Goal: Transaction & Acquisition: Book appointment/travel/reservation

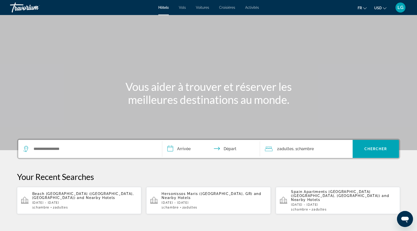
click at [383, 8] on icon "Change currency" at bounding box center [385, 9] width 4 height 4
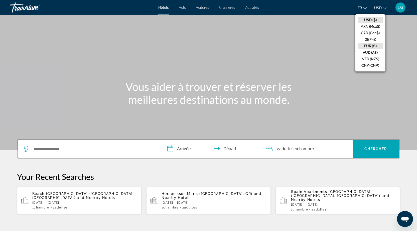
click at [370, 44] on button "EUR (€)" at bounding box center [370, 46] width 25 height 7
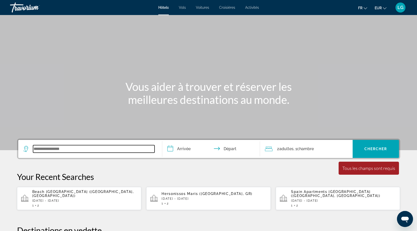
click at [65, 150] on input "Search widget" at bounding box center [93, 149] width 121 height 8
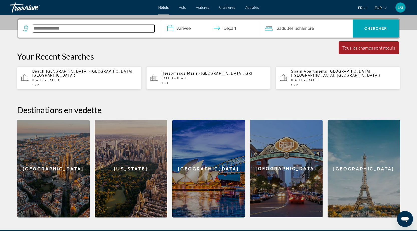
scroll to position [122, 0]
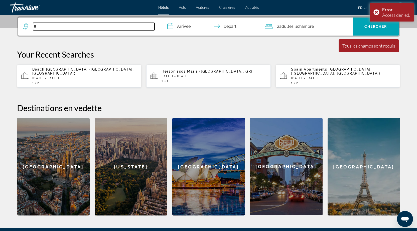
type input "*"
type input "*******"
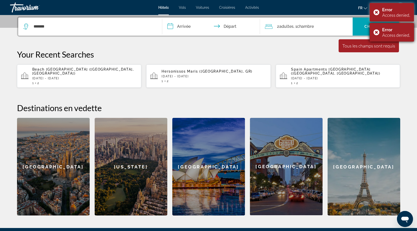
click at [373, 31] on div "Error Access denied." at bounding box center [391, 32] width 44 height 19
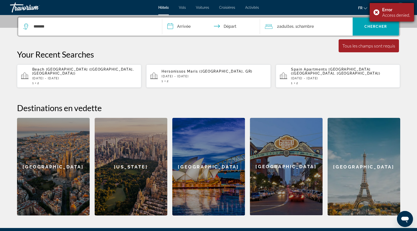
click at [374, 16] on div "Error Access denied." at bounding box center [391, 12] width 44 height 19
click at [184, 28] on input "**********" at bounding box center [212, 28] width 100 height 20
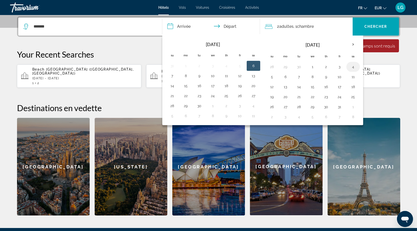
click at [356, 67] on button "4" at bounding box center [353, 66] width 8 height 7
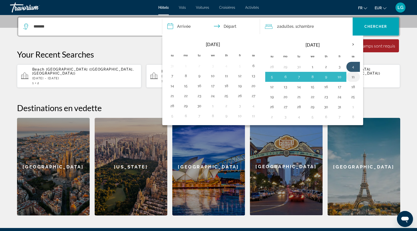
click at [354, 75] on button "11" at bounding box center [353, 76] width 8 height 7
type input "**********"
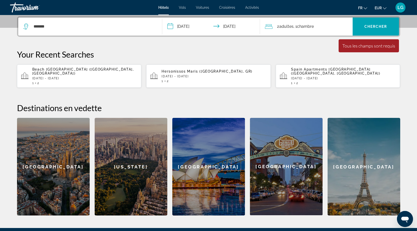
click at [277, 26] on span "2 Adulte Adultes" at bounding box center [285, 26] width 17 height 7
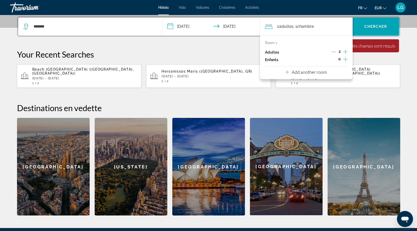
click at [346, 59] on icon "Increment children" at bounding box center [345, 59] width 5 height 6
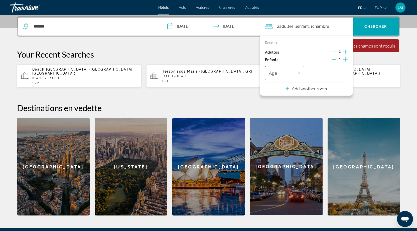
click at [295, 72] on span "Travelers: 2 adults, 1 child" at bounding box center [283, 73] width 29 height 6
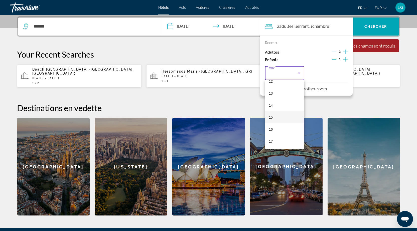
scroll to position [151, 0]
click at [273, 116] on mat-option "15" at bounding box center [285, 117] width 40 height 12
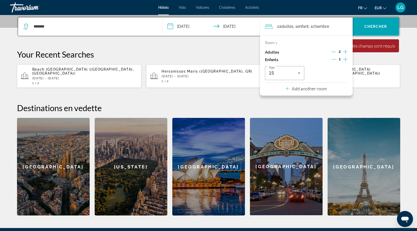
click at [318, 88] on p "Add another room" at bounding box center [309, 89] width 35 height 6
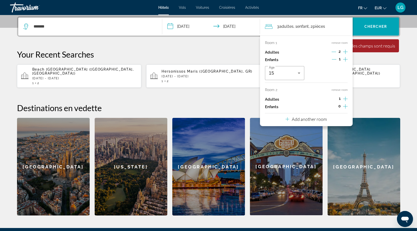
click at [345, 99] on icon "Increment adults" at bounding box center [345, 99] width 5 height 5
click at [344, 106] on icon "Increment children" at bounding box center [345, 106] width 5 height 6
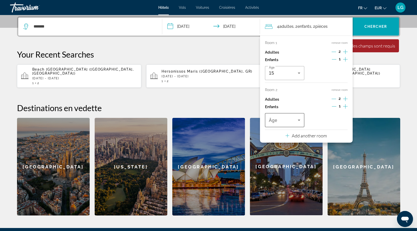
click at [299, 117] on div "Travelers: 4 adults, 2 children" at bounding box center [285, 120] width 32 height 14
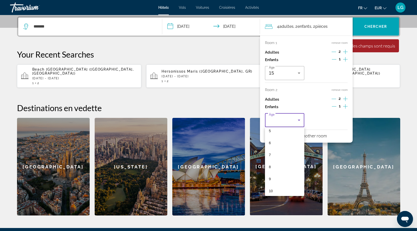
scroll to position [150, 0]
click at [272, 165] on span "15" at bounding box center [271, 165] width 4 height 6
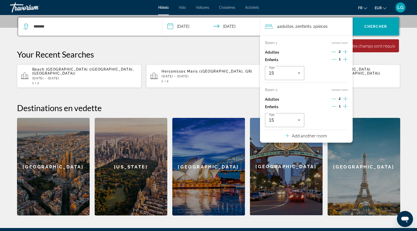
click at [368, 103] on h2 "Destinations en vedette" at bounding box center [208, 108] width 383 height 10
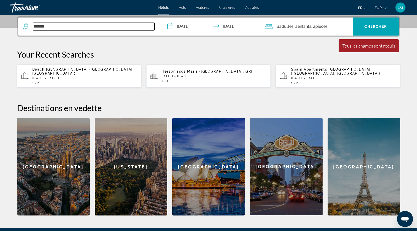
click at [59, 25] on input "*******" at bounding box center [93, 27] width 121 height 8
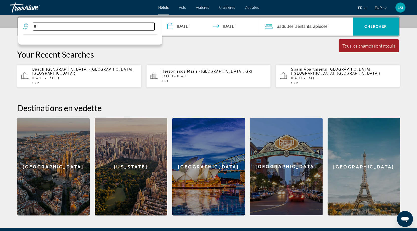
type input "*"
type input "****"
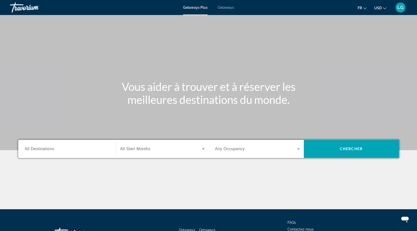
click at [384, 8] on icon "Change currency" at bounding box center [385, 9] width 4 height 4
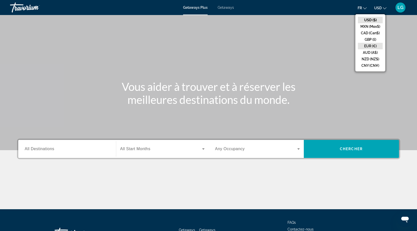
click at [371, 48] on button "EUR (€)" at bounding box center [370, 46] width 25 height 7
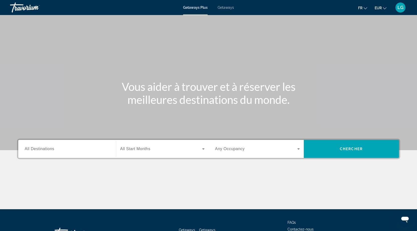
click at [153, 150] on span "Search widget" at bounding box center [161, 149] width 82 height 6
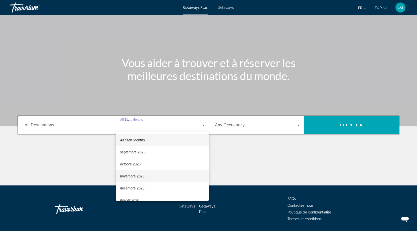
scroll to position [40, 0]
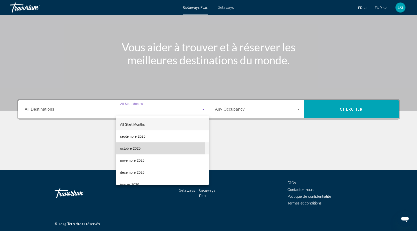
click at [132, 148] on span "octobre 2025" at bounding box center [130, 148] width 21 height 6
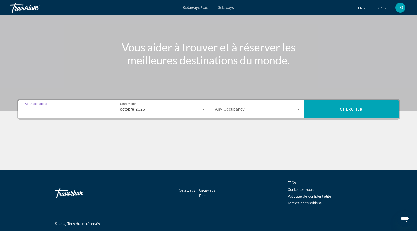
click at [71, 110] on input "Destination All Destinations" at bounding box center [67, 110] width 85 height 6
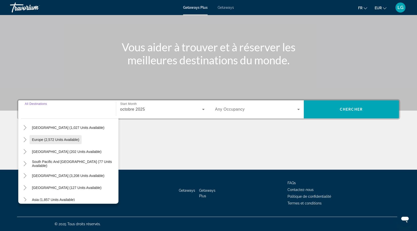
scroll to position [0, 0]
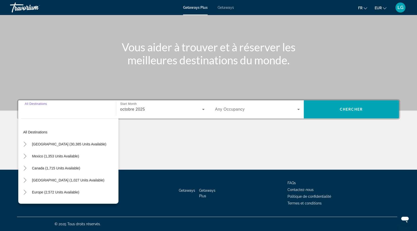
click at [38, 113] on div "Search widget" at bounding box center [67, 109] width 85 height 14
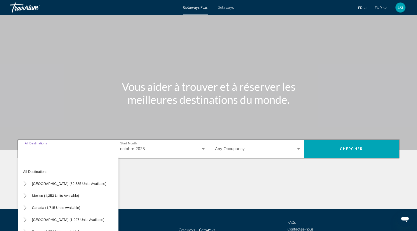
click at [46, 150] on input "Destination All Destinations" at bounding box center [67, 149] width 85 height 6
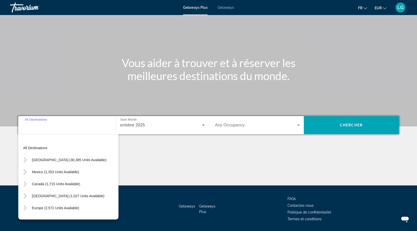
scroll to position [40, 0]
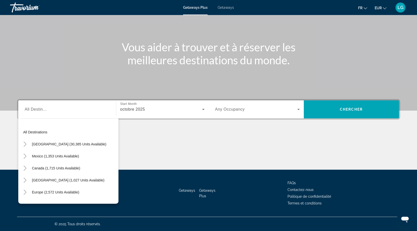
click at [40, 113] on div "Search widget" at bounding box center [67, 109] width 85 height 14
click at [294, 107] on span "Search widget" at bounding box center [256, 109] width 82 height 6
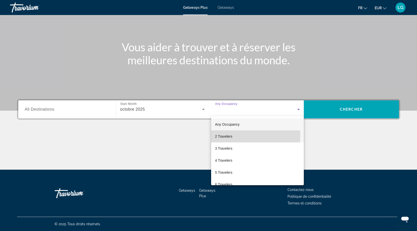
click at [224, 135] on span "2 Travelers" at bounding box center [223, 136] width 17 height 6
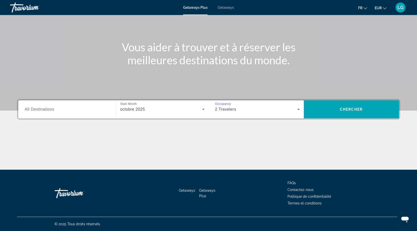
click at [299, 107] on icon "Search widget" at bounding box center [298, 109] width 6 height 6
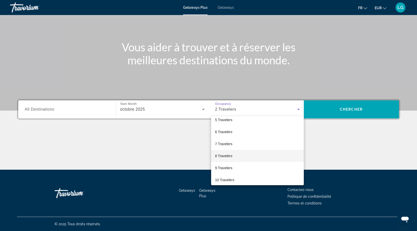
scroll to position [55, 0]
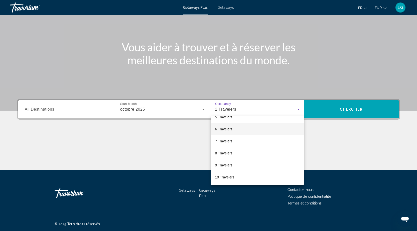
click at [229, 129] on span "6 Travelers" at bounding box center [223, 129] width 17 height 6
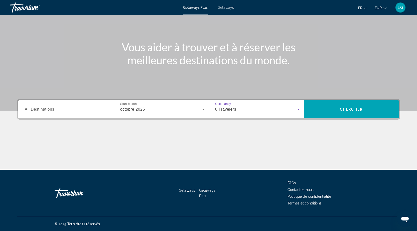
click at [68, 110] on input "Destination All Destinations" at bounding box center [67, 110] width 85 height 6
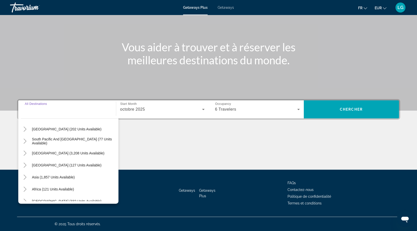
scroll to position [81, 0]
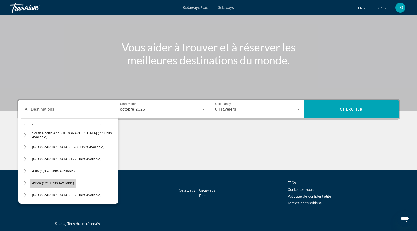
click at [37, 183] on span "Africa (121 units available)" at bounding box center [53, 183] width 42 height 4
type input "**********"
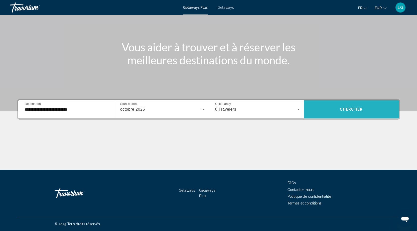
click at [332, 108] on span "Search widget" at bounding box center [351, 109] width 95 height 12
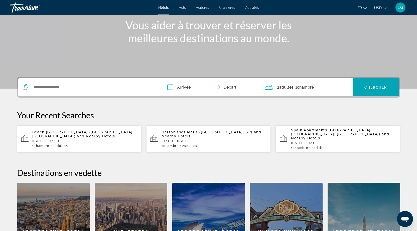
scroll to position [75, 0]
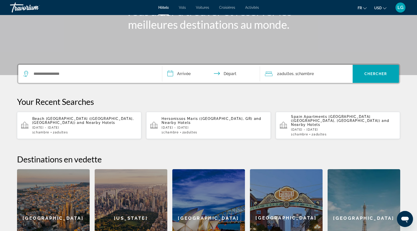
click at [284, 72] on span "Adultes" at bounding box center [286, 73] width 14 height 5
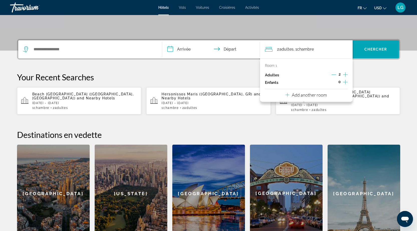
scroll to position [122, 0]
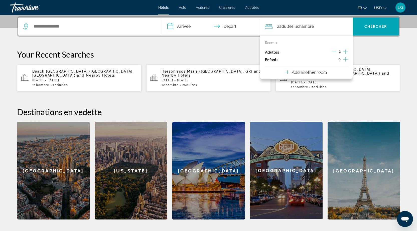
click at [346, 59] on icon "Increment children" at bounding box center [345, 59] width 5 height 6
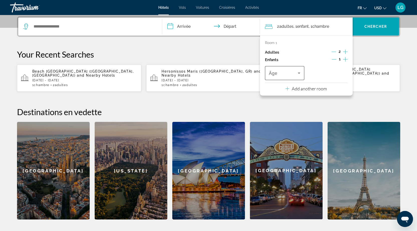
click at [294, 75] on span "Travelers: 2 adults, 1 child" at bounding box center [283, 73] width 29 height 6
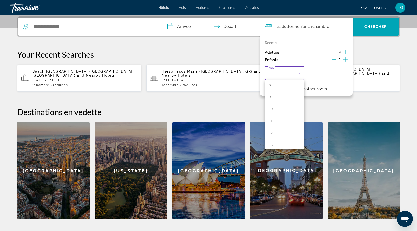
scroll to position [151, 0]
click at [273, 118] on mat-option "15" at bounding box center [285, 117] width 40 height 12
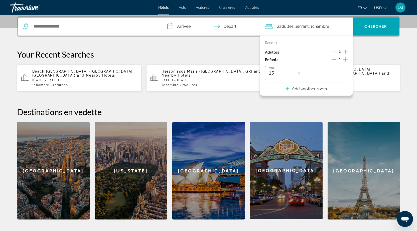
click at [305, 88] on p "Add another room" at bounding box center [309, 89] width 35 height 6
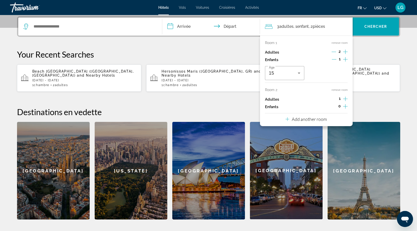
click at [344, 100] on icon "Increment adults" at bounding box center [345, 99] width 5 height 6
click at [345, 107] on icon "Increment children" at bounding box center [345, 106] width 5 height 6
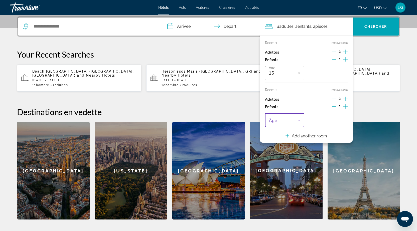
click at [300, 119] on icon "Travelers: 4 adults, 2 children" at bounding box center [299, 120] width 6 height 6
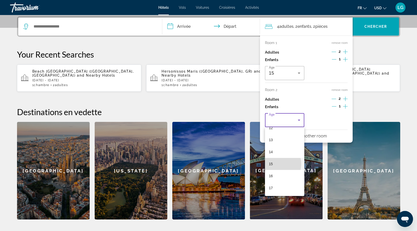
click at [276, 164] on mat-option "15" at bounding box center [285, 164] width 40 height 12
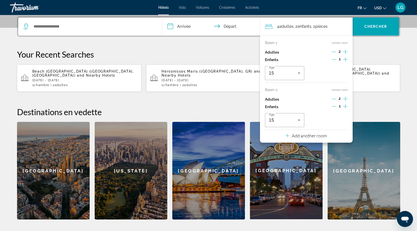
click at [233, 55] on p "Your Recent Searches" at bounding box center [208, 54] width 383 height 10
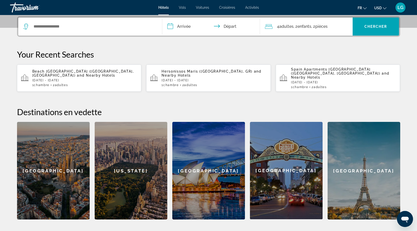
click at [188, 28] on input "**********" at bounding box center [212, 28] width 100 height 20
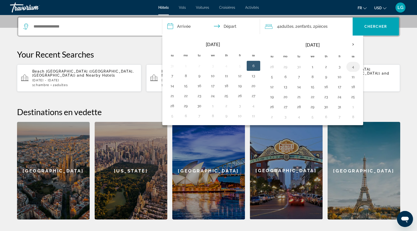
click at [354, 66] on button "4" at bounding box center [353, 66] width 8 height 7
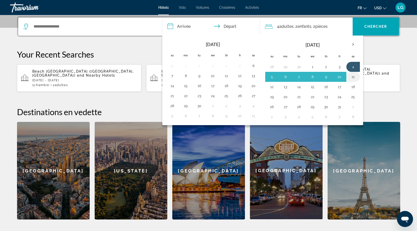
click at [354, 76] on button "11" at bounding box center [353, 76] width 8 height 7
type input "**********"
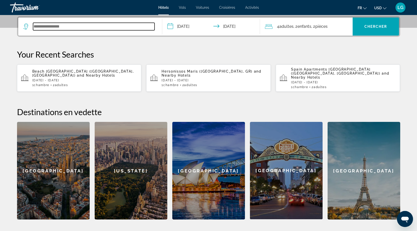
click at [65, 29] on input "Search widget" at bounding box center [93, 27] width 121 height 8
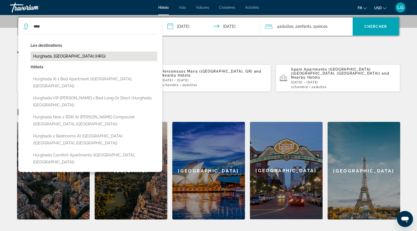
click at [59, 57] on button "Hurghada, [GEOGRAPHIC_DATA] (HRG)" at bounding box center [94, 57] width 127 height 10
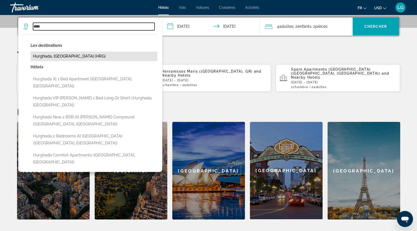
type input "**********"
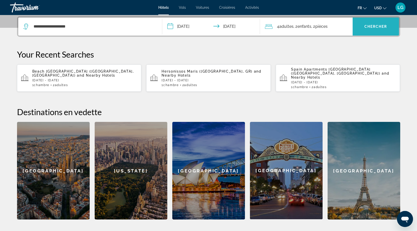
click at [370, 25] on span "Chercher" at bounding box center [375, 27] width 23 height 4
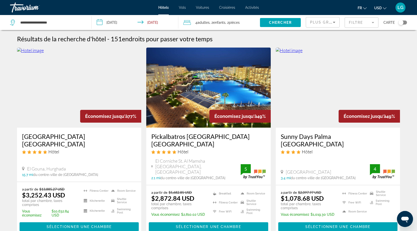
click at [379, 6] on span "USD" at bounding box center [378, 8] width 8 height 4
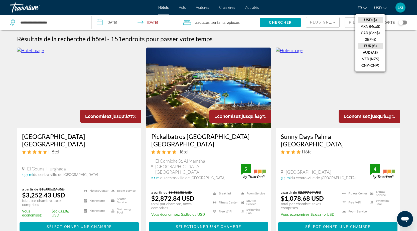
click at [371, 45] on button "EUR (€)" at bounding box center [370, 46] width 25 height 7
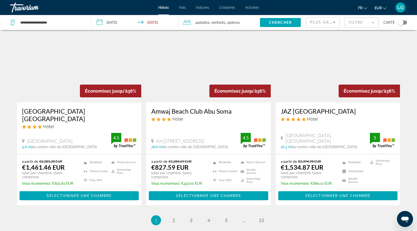
scroll to position [662, 0]
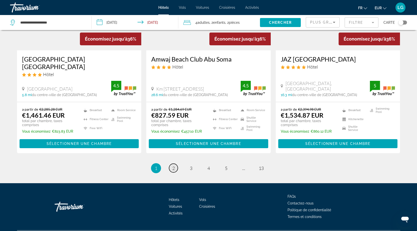
click at [174, 165] on span "2" at bounding box center [173, 168] width 3 height 6
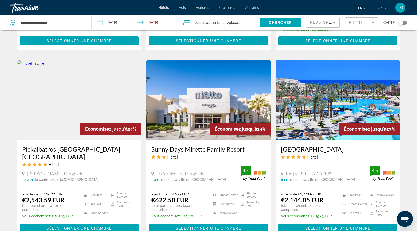
scroll to position [576, 0]
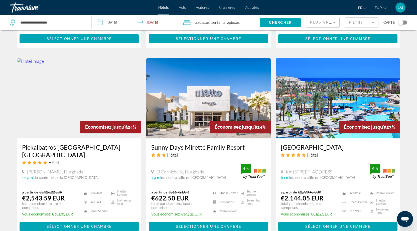
click at [128, 92] on img "Main content" at bounding box center [79, 98] width 124 height 80
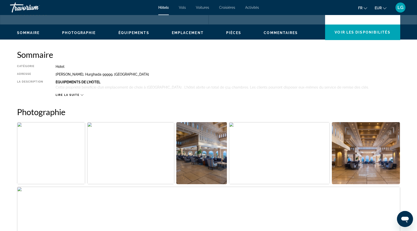
scroll to position [125, 0]
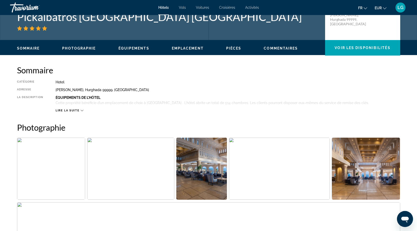
click at [65, 175] on img "Open full-screen image slider" at bounding box center [51, 169] width 68 height 62
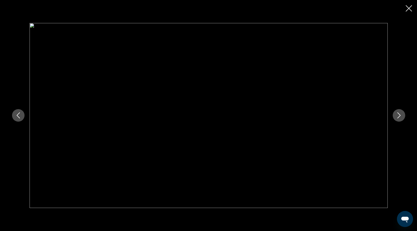
click at [399, 113] on icon "Next image" at bounding box center [399, 115] width 6 height 6
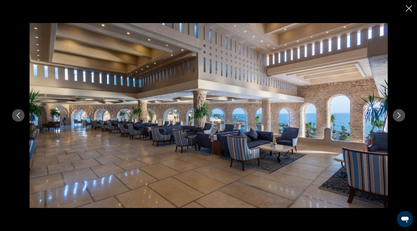
click at [399, 113] on icon "Next image" at bounding box center [399, 115] width 6 height 6
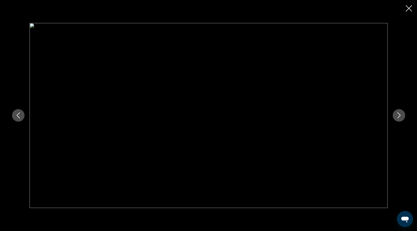
click at [399, 113] on icon "Next image" at bounding box center [399, 115] width 6 height 6
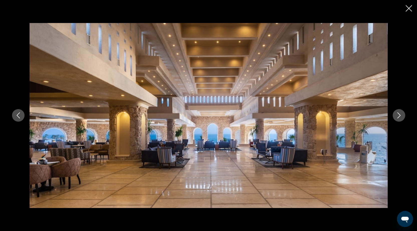
click at [399, 113] on icon "Next image" at bounding box center [399, 115] width 6 height 6
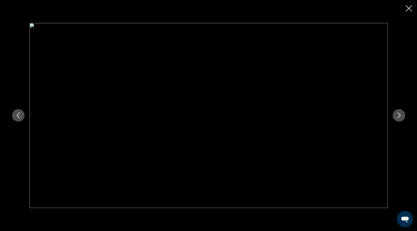
click at [399, 113] on icon "Next image" at bounding box center [399, 115] width 6 height 6
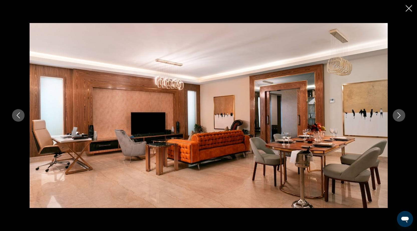
click at [399, 113] on icon "Next image" at bounding box center [399, 115] width 6 height 6
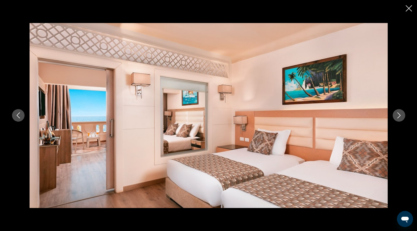
click at [399, 113] on icon "Next image" at bounding box center [399, 115] width 6 height 6
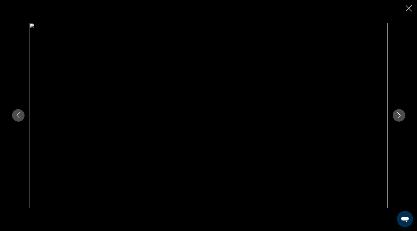
click at [399, 113] on icon "Next image" at bounding box center [399, 115] width 6 height 6
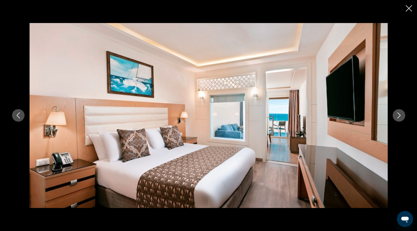
click at [399, 113] on icon "Next image" at bounding box center [399, 115] width 6 height 6
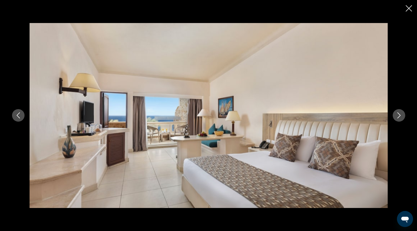
click at [399, 113] on icon "Next image" at bounding box center [399, 115] width 6 height 6
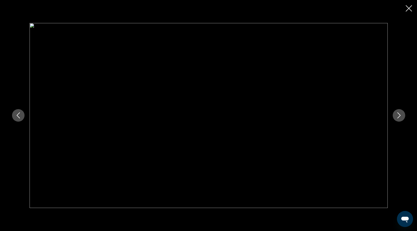
click at [399, 113] on icon "Next image" at bounding box center [399, 115] width 6 height 6
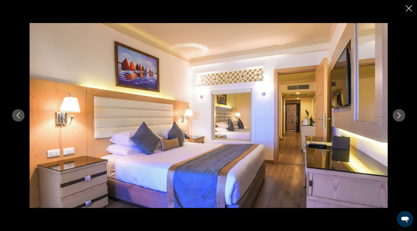
click at [399, 113] on icon "Next image" at bounding box center [399, 115] width 6 height 6
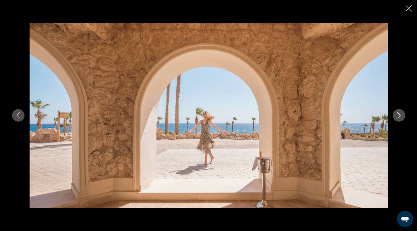
click at [399, 113] on icon "Next image" at bounding box center [399, 115] width 6 height 6
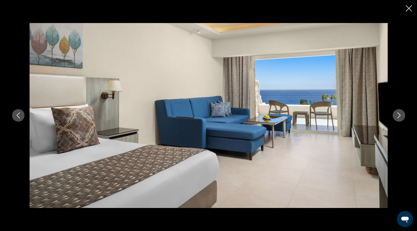
click at [399, 113] on icon "Next image" at bounding box center [399, 115] width 6 height 6
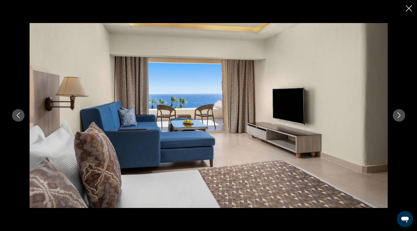
click at [399, 113] on icon "Next image" at bounding box center [399, 115] width 6 height 6
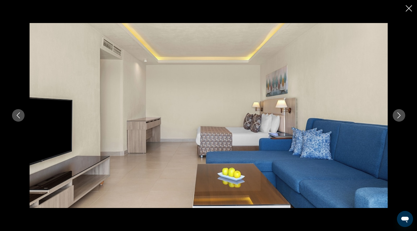
click at [399, 113] on icon "Next image" at bounding box center [399, 115] width 6 height 6
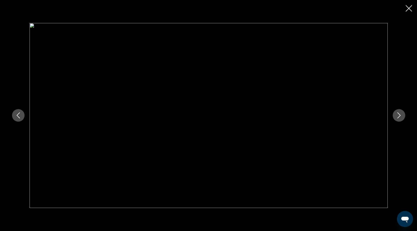
click at [399, 113] on icon "Next image" at bounding box center [399, 115] width 6 height 6
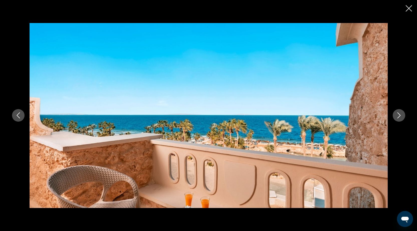
click at [399, 113] on icon "Next image" at bounding box center [399, 115] width 6 height 6
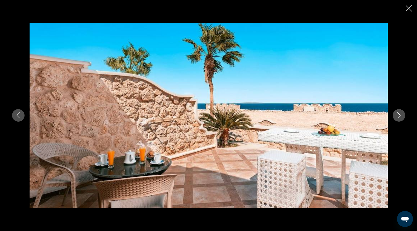
click at [399, 113] on icon "Next image" at bounding box center [399, 115] width 6 height 6
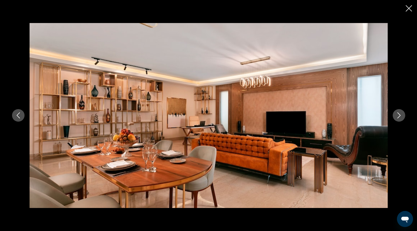
click at [399, 113] on icon "Next image" at bounding box center [399, 115] width 6 height 6
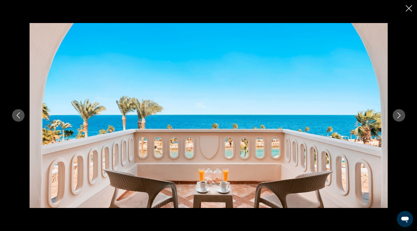
click at [399, 113] on icon "Next image" at bounding box center [399, 115] width 6 height 6
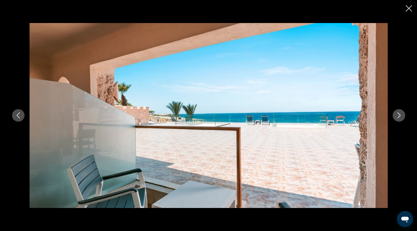
click at [399, 113] on icon "Next image" at bounding box center [399, 115] width 6 height 6
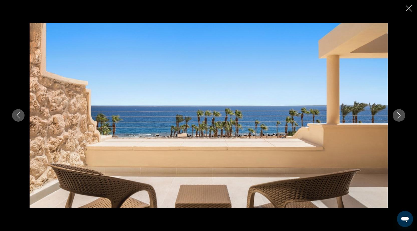
click at [399, 113] on icon "Next image" at bounding box center [399, 115] width 6 height 6
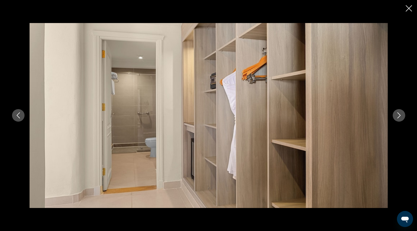
click at [399, 113] on icon "Next image" at bounding box center [399, 115] width 6 height 6
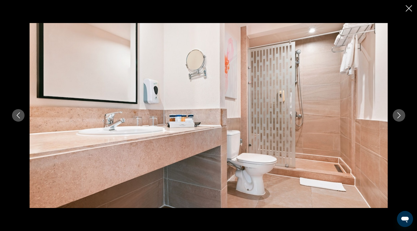
click at [399, 113] on icon "Next image" at bounding box center [399, 115] width 6 height 6
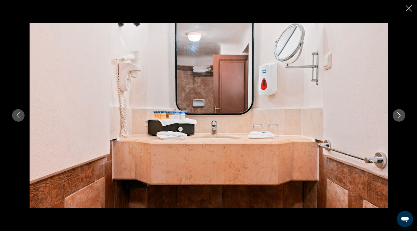
click at [399, 113] on icon "Next image" at bounding box center [399, 115] width 6 height 6
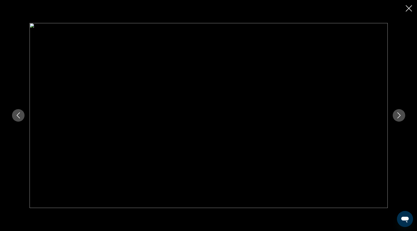
click at [399, 113] on icon "Next image" at bounding box center [399, 115] width 6 height 6
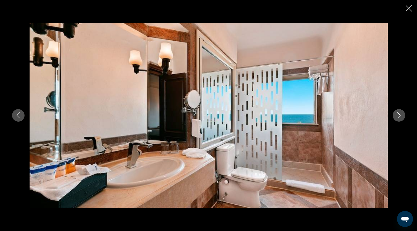
click at [408, 10] on icon "Close slideshow" at bounding box center [408, 8] width 6 height 6
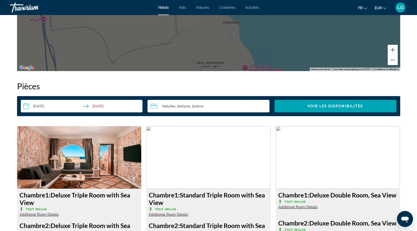
scroll to position [627, 0]
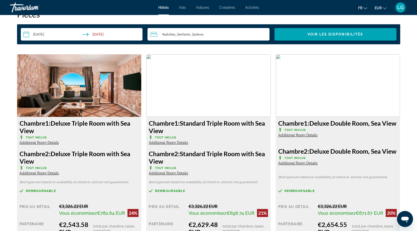
click at [56, 143] on span "Additional Room Details" at bounding box center [39, 143] width 39 height 4
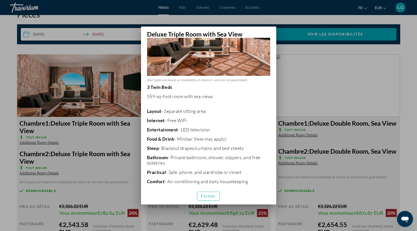
scroll to position [63, 0]
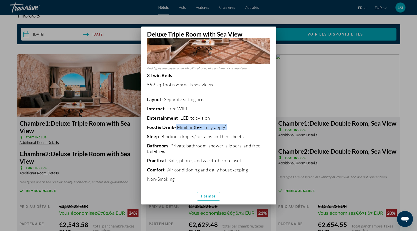
drag, startPoint x: 226, startPoint y: 125, endPoint x: 176, endPoint y: 126, distance: 49.8
click at [176, 126] on p "Food & Drink - Minibar (fees may apply)" at bounding box center [208, 127] width 123 height 6
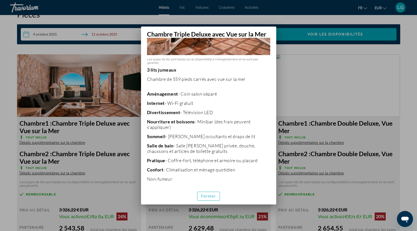
scroll to position [0, 0]
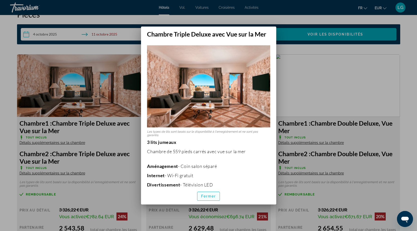
click at [208, 194] on span "button" at bounding box center [208, 196] width 23 height 12
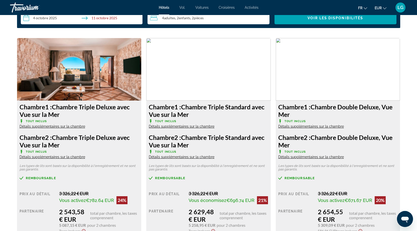
scroll to position [652, 0]
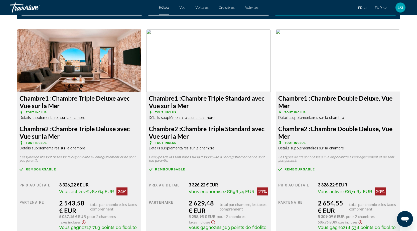
click at [310, 147] on font "Détails supplémentaires sur la chambre" at bounding box center [311, 148] width 66 height 4
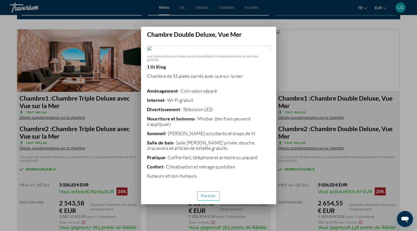
scroll to position [0, 0]
click at [382, 133] on div at bounding box center [208, 115] width 417 height 231
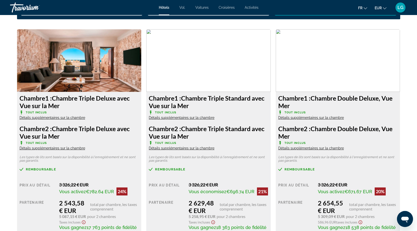
scroll to position [652, 0]
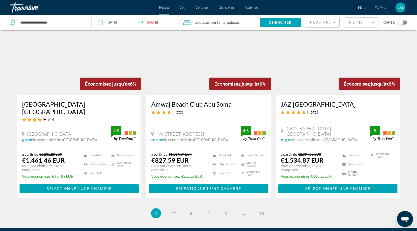
scroll to position [662, 0]
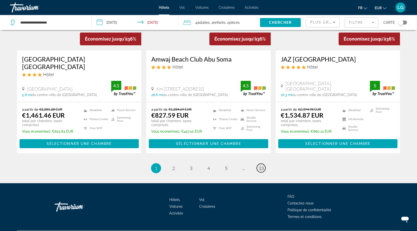
click at [263, 165] on span "13" at bounding box center [261, 168] width 5 height 6
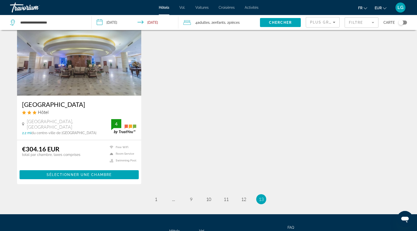
scroll to position [440, 0]
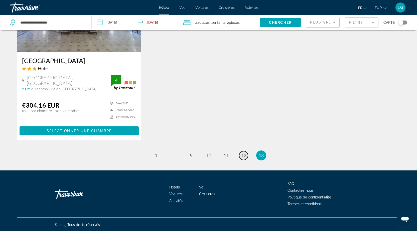
click at [244, 151] on link "page 12" at bounding box center [243, 155] width 9 height 9
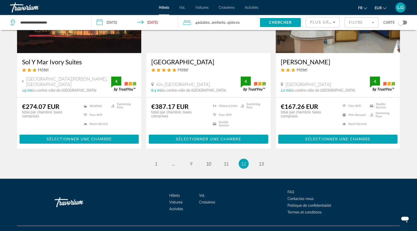
scroll to position [627, 0]
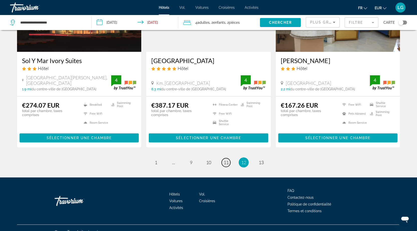
click at [224, 160] on span "11" at bounding box center [226, 163] width 5 height 6
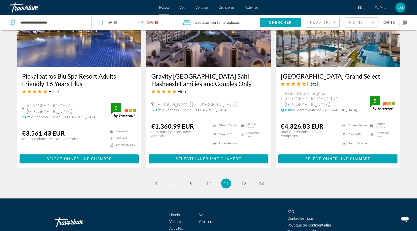
scroll to position [659, 0]
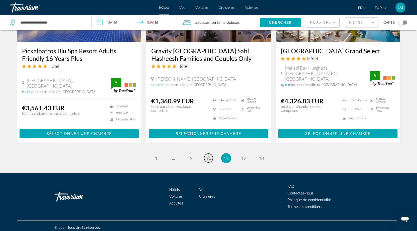
click at [206, 155] on span "10" at bounding box center [208, 158] width 5 height 6
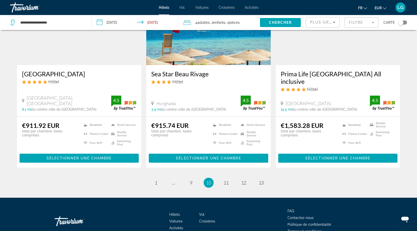
scroll to position [626, 0]
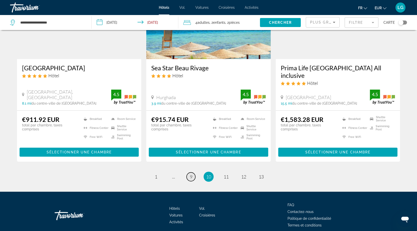
click at [192, 174] on span "9" at bounding box center [191, 177] width 3 height 6
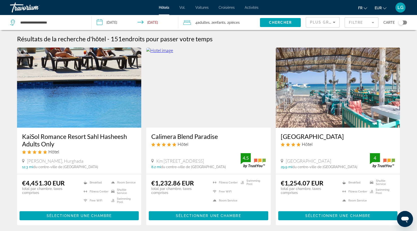
click at [201, 114] on img "Contenu principal" at bounding box center [208, 88] width 124 height 80
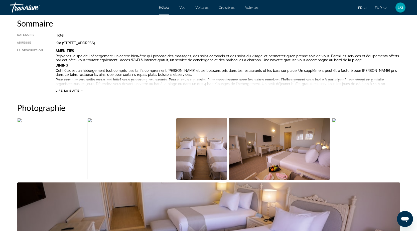
scroll to position [225, 0]
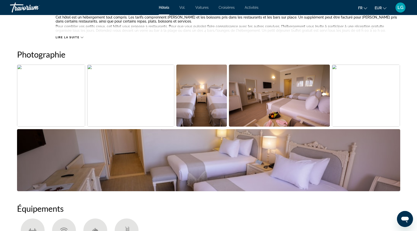
click at [79, 110] on img "Open full-screen image slider" at bounding box center [51, 96] width 68 height 62
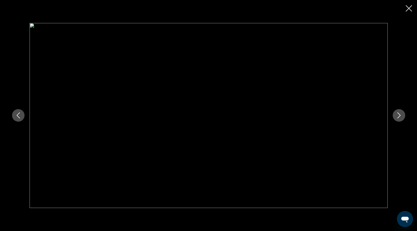
click at [398, 115] on icon "Next image" at bounding box center [399, 115] width 6 height 6
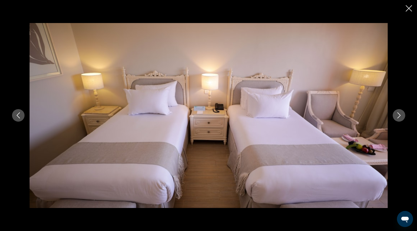
click at [397, 115] on icon "Next image" at bounding box center [399, 115] width 6 height 6
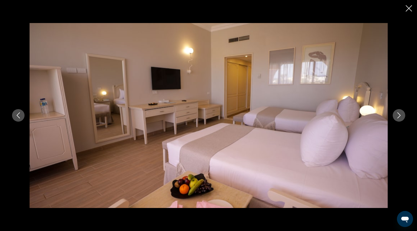
click at [397, 115] on icon "Next image" at bounding box center [399, 115] width 6 height 6
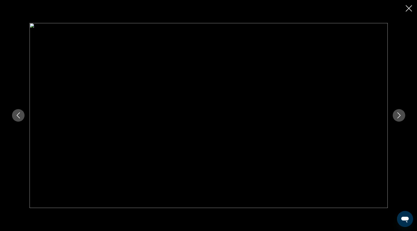
click at [397, 115] on icon "Next image" at bounding box center [399, 115] width 6 height 6
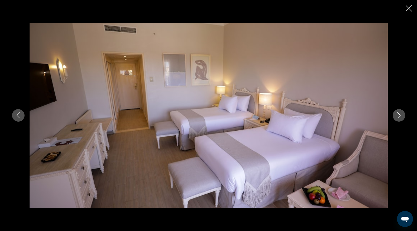
click at [397, 115] on icon "Next image" at bounding box center [399, 115] width 6 height 6
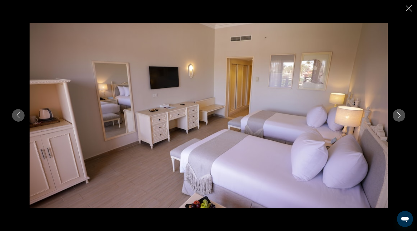
click at [397, 115] on icon "Next image" at bounding box center [399, 115] width 6 height 6
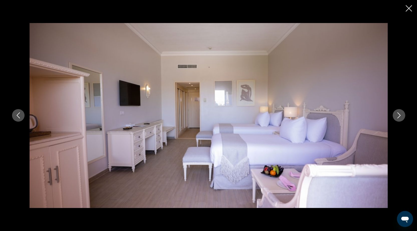
click at [397, 115] on icon "Next image" at bounding box center [399, 115] width 6 height 6
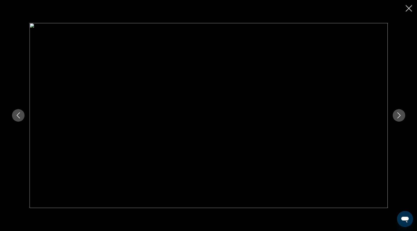
click at [397, 115] on icon "Next image" at bounding box center [399, 115] width 6 height 6
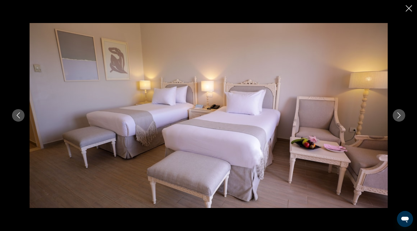
click at [397, 115] on icon "Next image" at bounding box center [399, 115] width 6 height 6
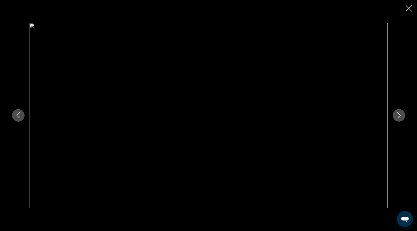
click at [397, 115] on icon "Next image" at bounding box center [399, 115] width 6 height 6
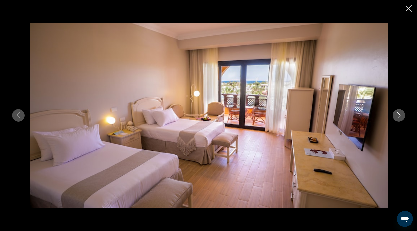
click at [397, 115] on icon "Next image" at bounding box center [399, 115] width 6 height 6
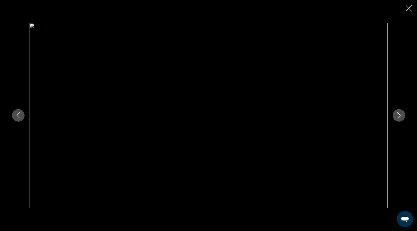
click at [397, 115] on icon "Next image" at bounding box center [399, 115] width 6 height 6
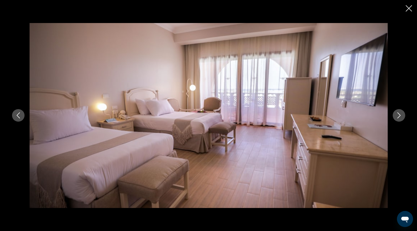
click at [397, 115] on icon "Next image" at bounding box center [399, 115] width 6 height 6
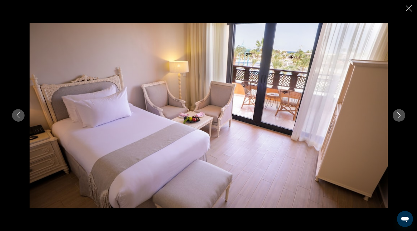
click at [397, 115] on icon "Next image" at bounding box center [399, 115] width 6 height 6
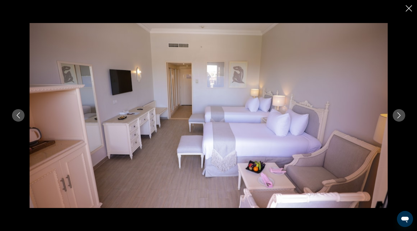
click at [397, 115] on icon "Next image" at bounding box center [399, 115] width 6 height 6
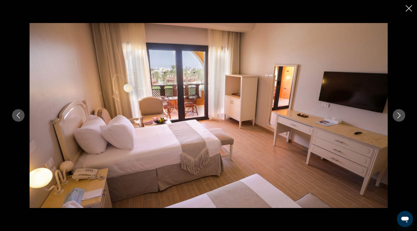
click at [397, 115] on icon "Next image" at bounding box center [399, 115] width 6 height 6
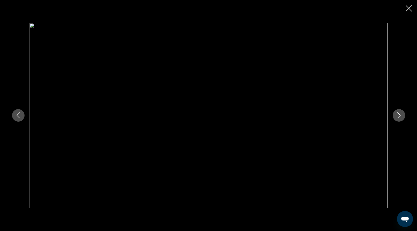
click at [397, 115] on icon "Next image" at bounding box center [399, 115] width 6 height 6
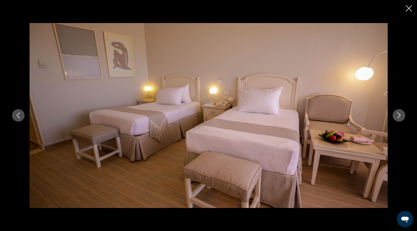
click at [397, 115] on icon "Next image" at bounding box center [399, 115] width 6 height 6
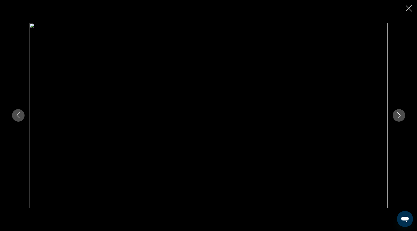
click at [397, 115] on icon "Next image" at bounding box center [399, 115] width 6 height 6
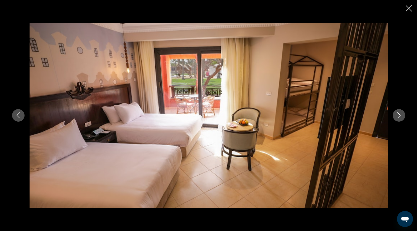
click at [397, 115] on icon "Next image" at bounding box center [399, 115] width 6 height 6
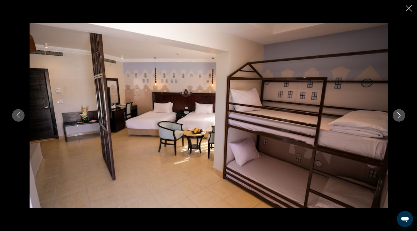
click at [397, 115] on icon "Next image" at bounding box center [399, 115] width 6 height 6
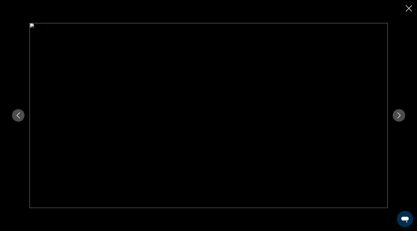
click at [397, 115] on icon "Next image" at bounding box center [399, 115] width 6 height 6
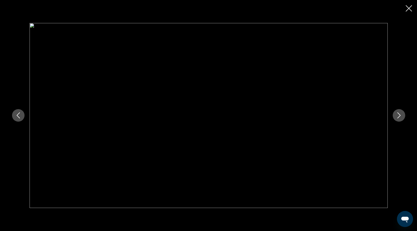
click at [397, 115] on icon "Next image" at bounding box center [399, 115] width 6 height 6
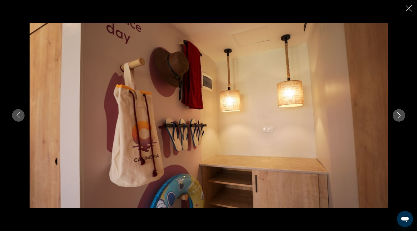
click at [397, 115] on icon "Next image" at bounding box center [399, 115] width 6 height 6
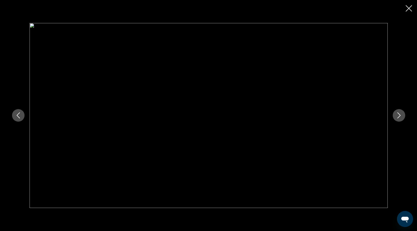
click at [397, 115] on icon "Next image" at bounding box center [399, 115] width 6 height 6
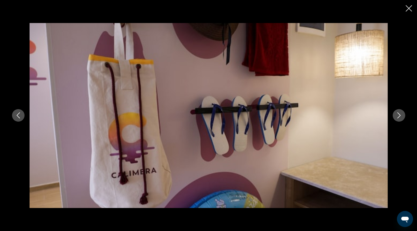
click at [397, 115] on icon "Next image" at bounding box center [399, 115] width 6 height 6
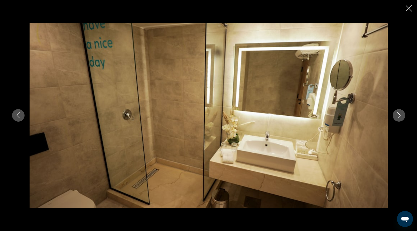
click at [397, 115] on icon "Next image" at bounding box center [399, 115] width 6 height 6
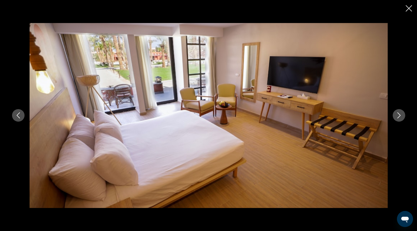
click at [397, 115] on icon "Next image" at bounding box center [399, 115] width 6 height 6
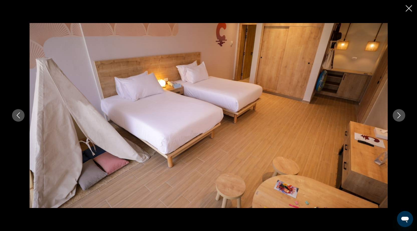
click at [397, 115] on icon "Next image" at bounding box center [399, 115] width 6 height 6
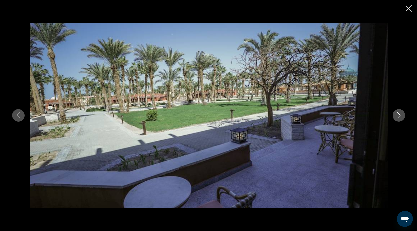
click at [397, 115] on icon "Next image" at bounding box center [399, 115] width 6 height 6
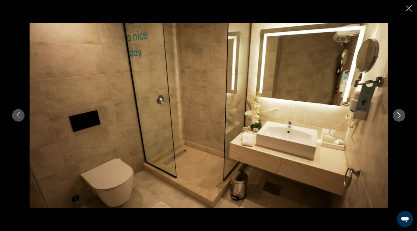
click at [397, 115] on icon "Next image" at bounding box center [399, 115] width 6 height 6
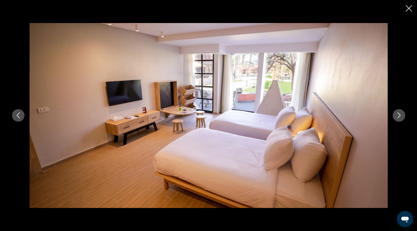
click at [397, 115] on icon "Next image" at bounding box center [399, 115] width 6 height 6
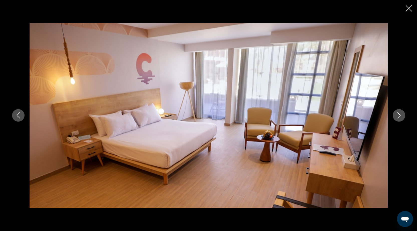
click at [397, 115] on icon "Next image" at bounding box center [399, 115] width 6 height 6
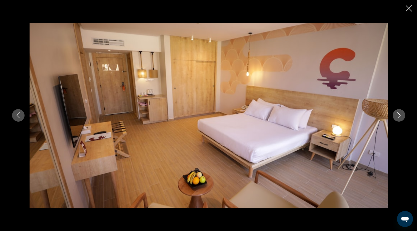
click at [397, 115] on icon "Next image" at bounding box center [399, 115] width 6 height 6
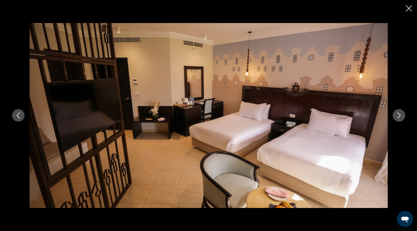
click at [397, 115] on icon "Next image" at bounding box center [399, 115] width 6 height 6
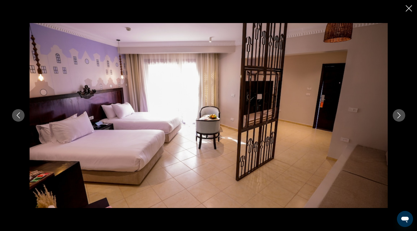
click at [397, 115] on icon "Next image" at bounding box center [399, 115] width 6 height 6
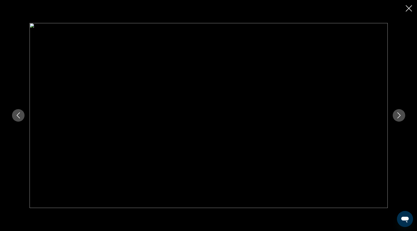
click at [397, 115] on icon "Next image" at bounding box center [399, 115] width 6 height 6
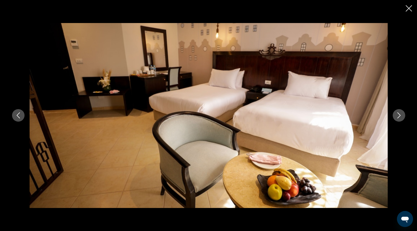
click at [410, 8] on icon "Close slideshow" at bounding box center [408, 8] width 6 height 6
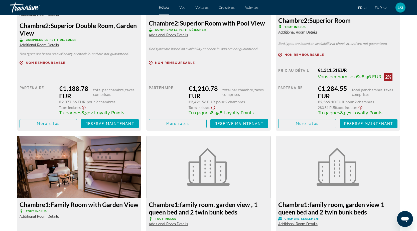
scroll to position [701, 0]
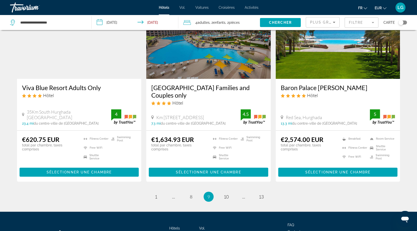
scroll to position [649, 0]
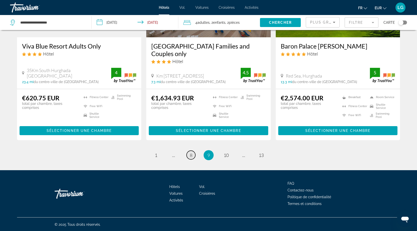
click at [190, 153] on span "8" at bounding box center [191, 155] width 3 height 6
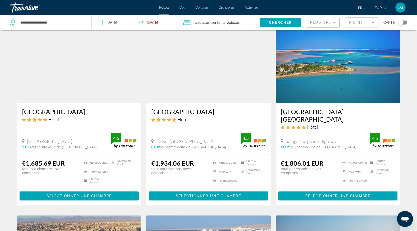
scroll to position [25, 0]
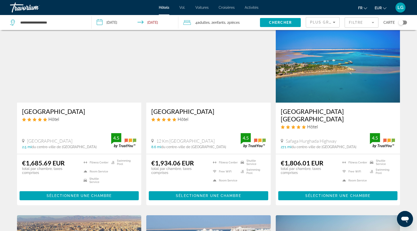
click at [371, 95] on img "Contenu principal" at bounding box center [338, 63] width 124 height 80
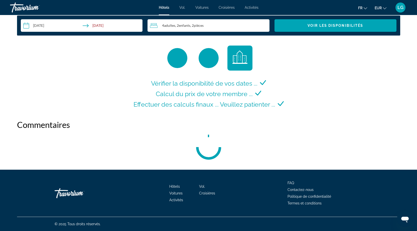
scroll to position [671, 0]
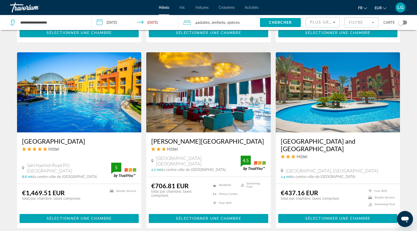
scroll to position [647, 0]
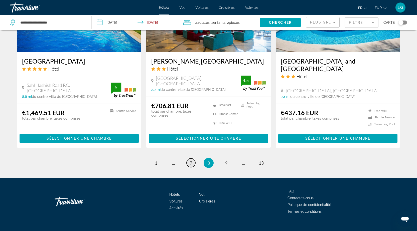
click at [192, 158] on link "page 7" at bounding box center [190, 162] width 9 height 9
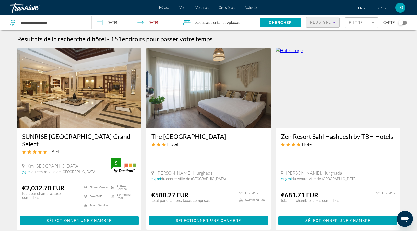
click at [334, 22] on icon "Sort by" at bounding box center [334, 22] width 3 height 1
click at [334, 22] on div at bounding box center [208, 115] width 417 height 231
click at [365, 23] on mat-form-field "Filtre" at bounding box center [361, 22] width 34 height 11
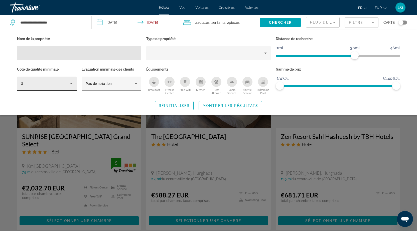
click at [71, 86] on icon "Hotel Filters" at bounding box center [71, 84] width 6 height 6
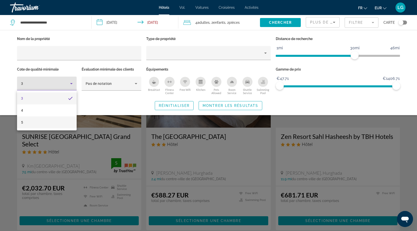
click at [45, 122] on mat-option "5" at bounding box center [47, 122] width 60 height 12
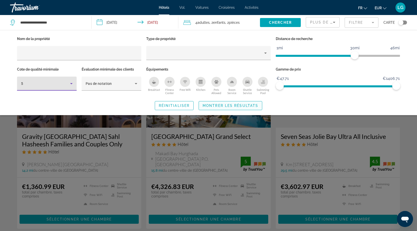
click at [226, 107] on span "Montrer les résultats" at bounding box center [230, 106] width 56 height 4
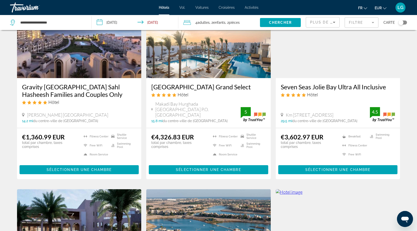
scroll to position [50, 0]
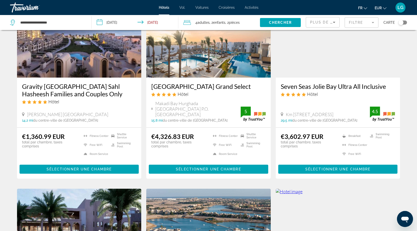
click at [237, 66] on img "Contenu principal" at bounding box center [208, 37] width 124 height 80
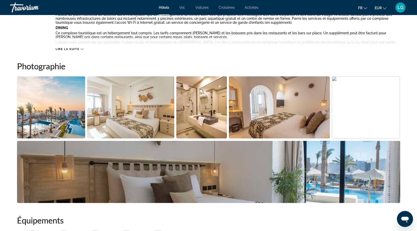
scroll to position [200, 0]
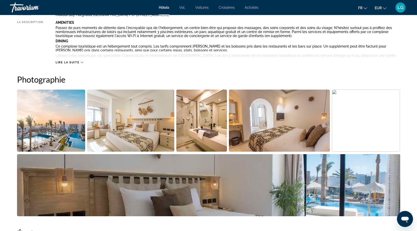
click at [117, 137] on img "Open full-screen image slider" at bounding box center [130, 121] width 87 height 62
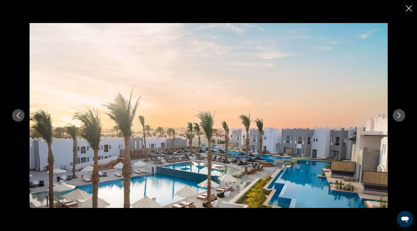
click at [396, 114] on icon "Next image" at bounding box center [399, 115] width 6 height 6
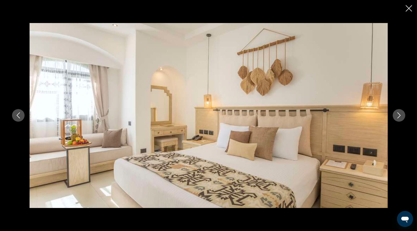
click at [396, 114] on icon "Next image" at bounding box center [399, 115] width 6 height 6
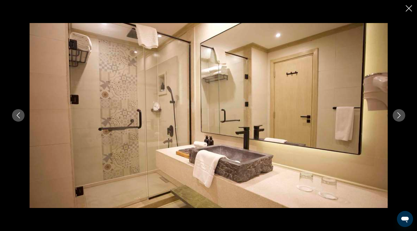
click at [396, 114] on icon "Next image" at bounding box center [399, 115] width 6 height 6
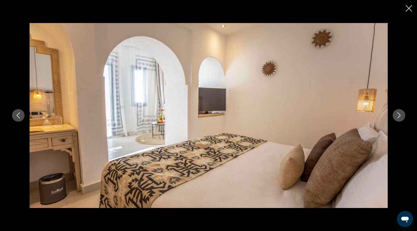
click at [396, 114] on icon "Next image" at bounding box center [399, 115] width 6 height 6
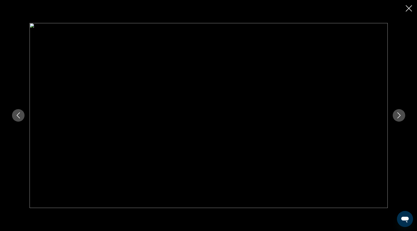
click at [396, 114] on icon "Next image" at bounding box center [399, 115] width 6 height 6
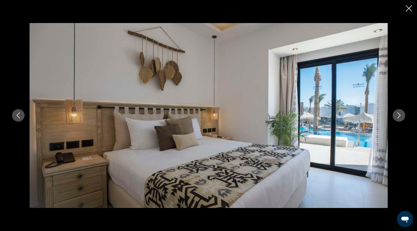
click at [396, 114] on icon "Next image" at bounding box center [399, 115] width 6 height 6
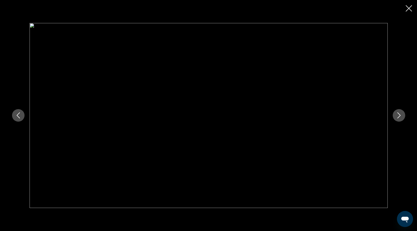
click at [396, 114] on icon "Next image" at bounding box center [399, 115] width 6 height 6
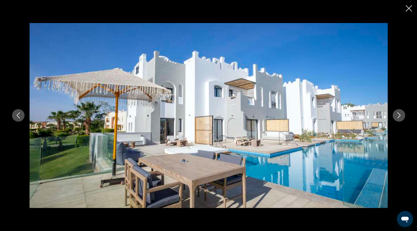
click at [396, 114] on icon "Next image" at bounding box center [399, 115] width 6 height 6
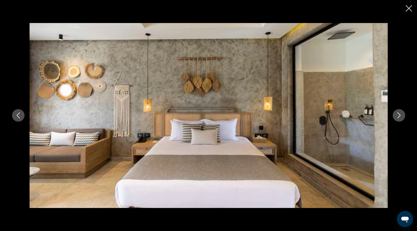
click at [396, 114] on icon "Next image" at bounding box center [399, 115] width 6 height 6
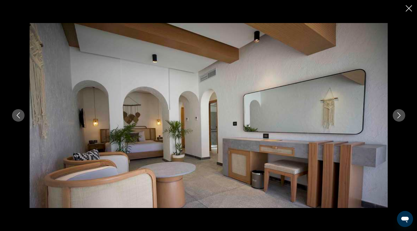
click at [396, 114] on icon "Next image" at bounding box center [399, 115] width 6 height 6
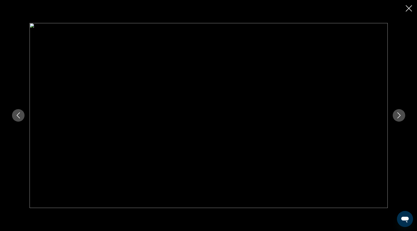
click at [396, 114] on icon "Next image" at bounding box center [399, 115] width 6 height 6
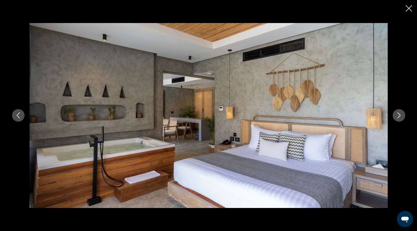
click at [16, 112] on button "Previous image" at bounding box center [18, 115] width 13 height 13
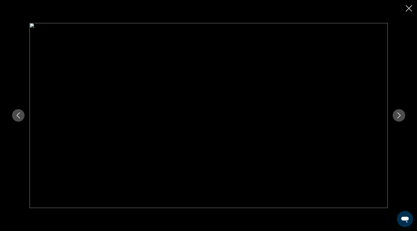
click at [409, 10] on icon "Close slideshow" at bounding box center [408, 8] width 6 height 6
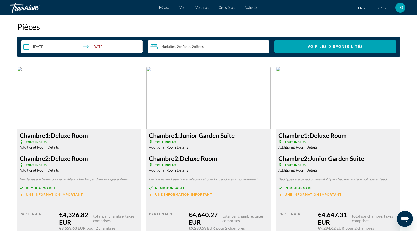
scroll to position [651, 0]
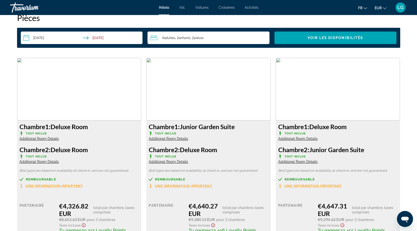
click at [184, 139] on span "Additional Room Details" at bounding box center [168, 139] width 39 height 4
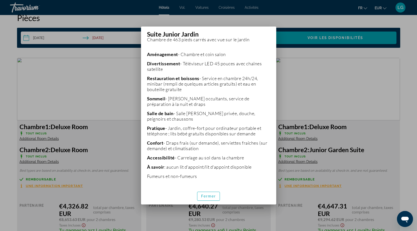
scroll to position [109, 0]
click at [212, 193] on span "button" at bounding box center [208, 196] width 23 height 12
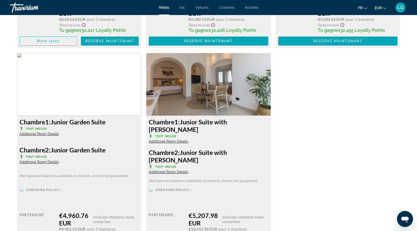
scroll to position [876, 0]
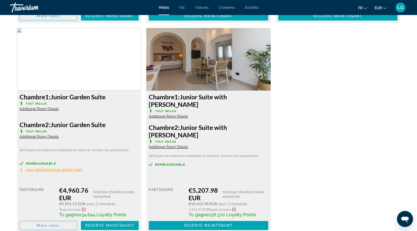
click at [177, 114] on span "Additional Room Details" at bounding box center [168, 116] width 39 height 4
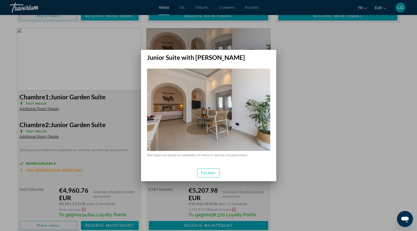
scroll to position [0, 0]
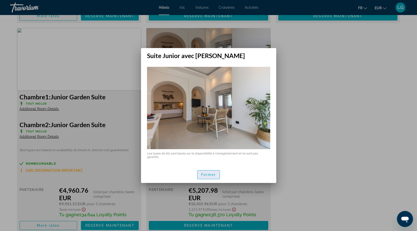
click at [216, 177] on span "button" at bounding box center [208, 175] width 23 height 12
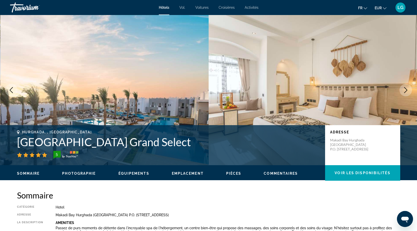
scroll to position [876, 0]
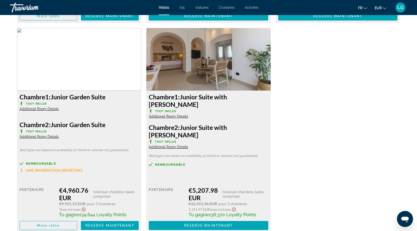
click at [182, 114] on span "Additional Room Details" at bounding box center [168, 116] width 39 height 4
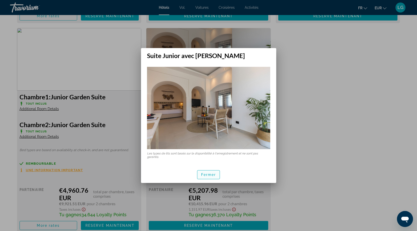
click at [203, 174] on font "Fermer" at bounding box center [208, 175] width 15 height 4
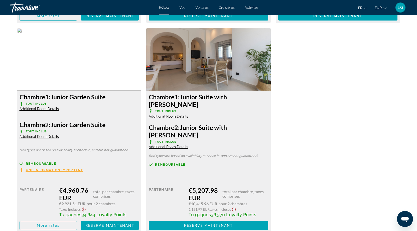
scroll to position [876, 0]
click at [47, 108] on span "Additional Room Details" at bounding box center [39, 109] width 39 height 4
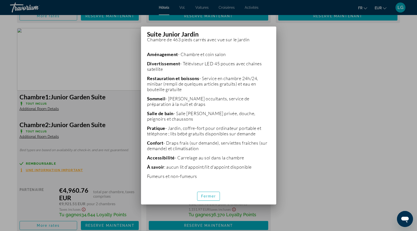
scroll to position [0, 0]
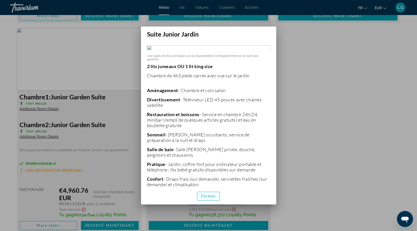
click at [204, 198] on font "Fermer" at bounding box center [208, 196] width 15 height 4
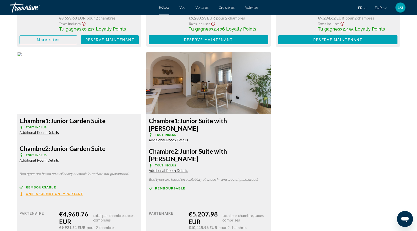
scroll to position [776, 0]
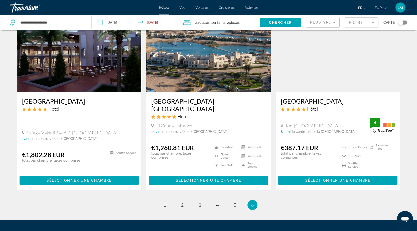
scroll to position [271, 0]
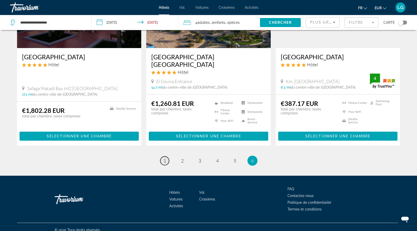
click at [164, 158] on span "1" at bounding box center [164, 161] width 3 height 6
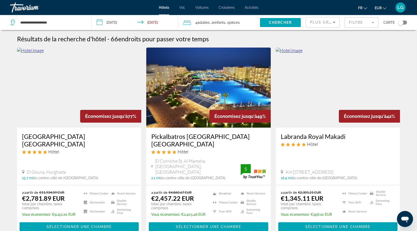
click at [205, 104] on img "Contenu principal" at bounding box center [208, 88] width 124 height 80
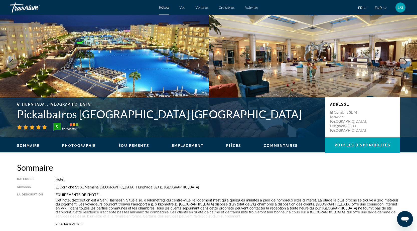
scroll to position [125, 0]
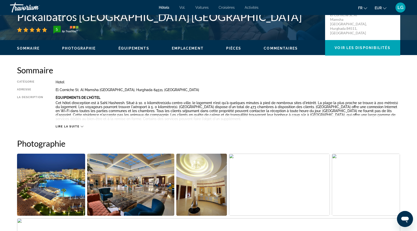
click at [54, 167] on img "Open full-screen image slider" at bounding box center [51, 185] width 68 height 62
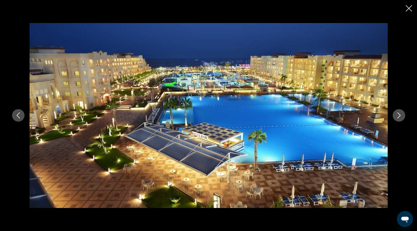
click at [401, 114] on icon "Next image" at bounding box center [399, 115] width 6 height 6
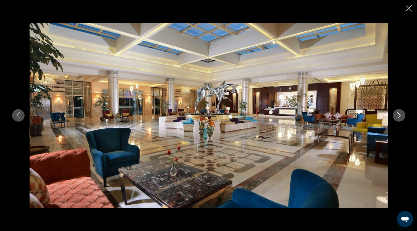
click at [401, 114] on icon "Next image" at bounding box center [399, 115] width 6 height 6
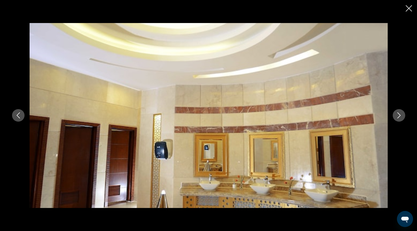
click at [401, 114] on icon "Next image" at bounding box center [399, 115] width 6 height 6
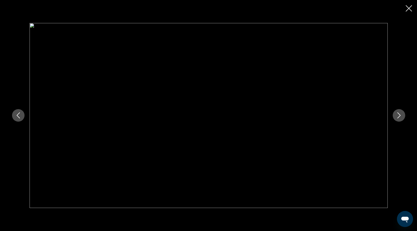
click at [401, 114] on icon "Next image" at bounding box center [399, 115] width 6 height 6
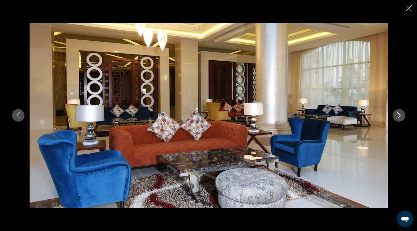
click at [401, 114] on icon "Next image" at bounding box center [399, 115] width 6 height 6
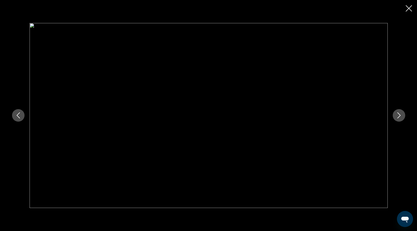
click at [401, 114] on icon "Next image" at bounding box center [399, 115] width 6 height 6
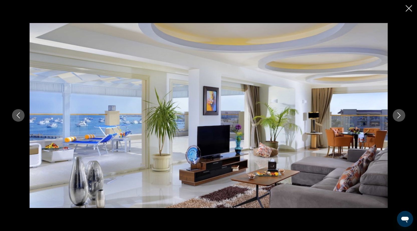
click at [401, 114] on icon "Next image" at bounding box center [399, 115] width 6 height 6
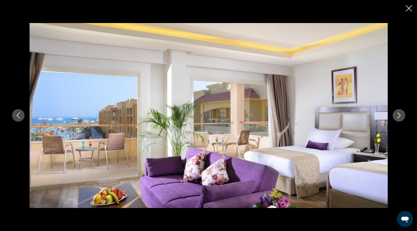
click at [401, 114] on icon "Next image" at bounding box center [399, 115] width 6 height 6
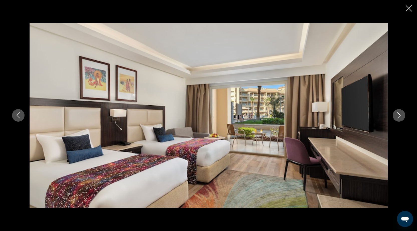
click at [401, 114] on icon "Next image" at bounding box center [399, 115] width 6 height 6
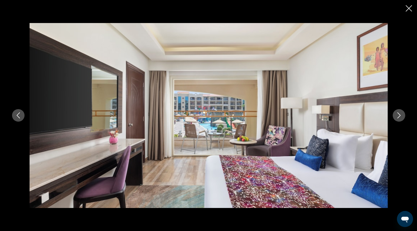
click at [401, 114] on icon "Next image" at bounding box center [399, 115] width 6 height 6
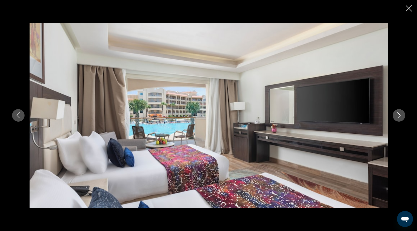
click at [401, 114] on icon "Next image" at bounding box center [399, 115] width 6 height 6
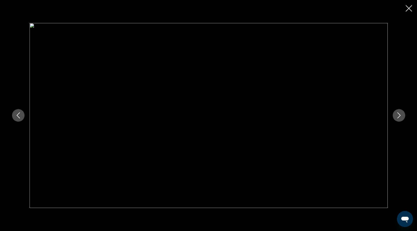
click at [401, 114] on icon "Next image" at bounding box center [399, 115] width 6 height 6
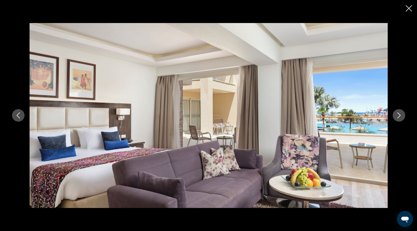
click at [407, 8] on icon "Close slideshow" at bounding box center [408, 8] width 6 height 6
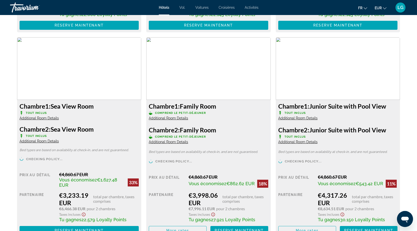
scroll to position [1953, 0]
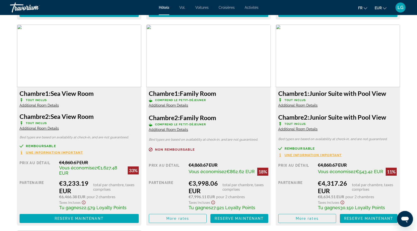
click at [303, 105] on span "Additional Room Details" at bounding box center [297, 105] width 39 height 4
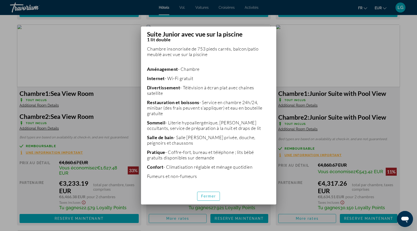
scroll to position [100, 0]
click at [406, 104] on div at bounding box center [208, 115] width 417 height 231
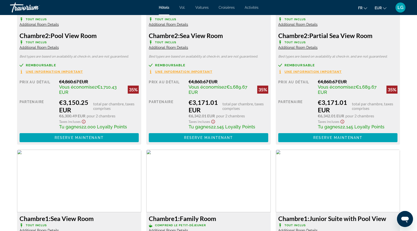
scroll to position [1678, 0]
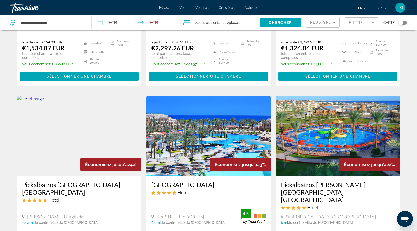
scroll to position [375, 0]
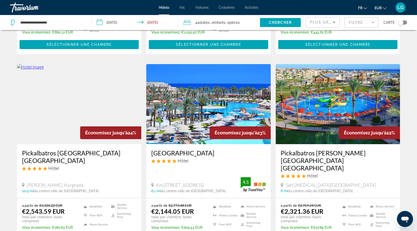
click at [198, 98] on img "Contenu principal" at bounding box center [208, 104] width 124 height 80
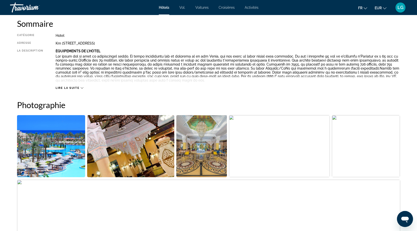
scroll to position [175, 0]
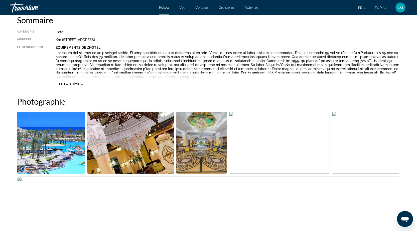
click at [67, 141] on img "Open full-screen image slider" at bounding box center [51, 143] width 68 height 62
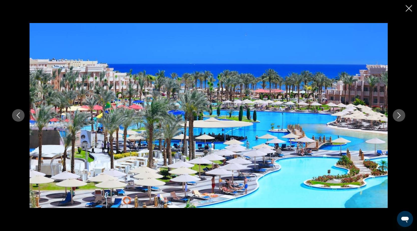
click at [396, 117] on icon "Next image" at bounding box center [399, 115] width 6 height 6
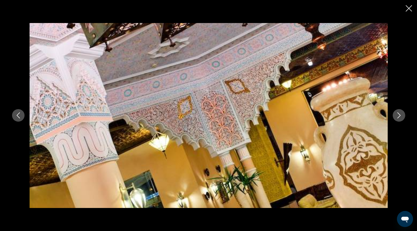
click at [396, 117] on icon "Next image" at bounding box center [399, 115] width 6 height 6
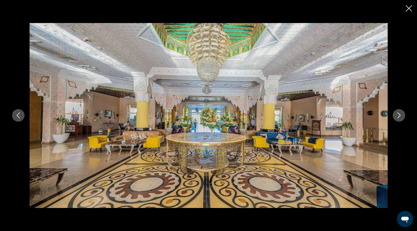
click at [396, 117] on icon "Next image" at bounding box center [399, 115] width 6 height 6
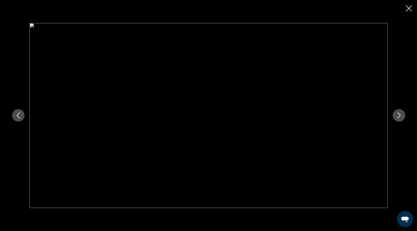
click at [396, 117] on icon "Next image" at bounding box center [399, 115] width 6 height 6
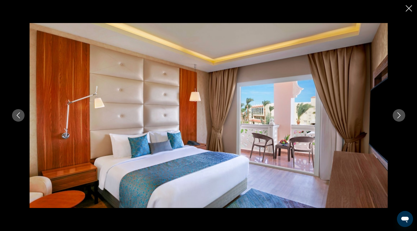
click at [396, 117] on icon "Next image" at bounding box center [399, 115] width 6 height 6
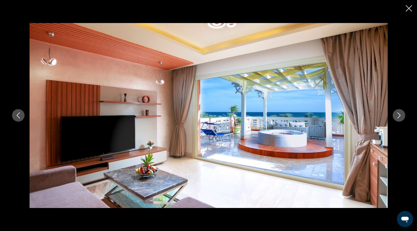
click at [396, 117] on icon "Next image" at bounding box center [399, 115] width 6 height 6
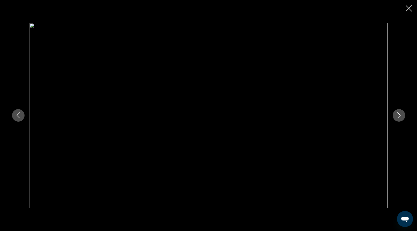
click at [396, 117] on icon "Next image" at bounding box center [399, 115] width 6 height 6
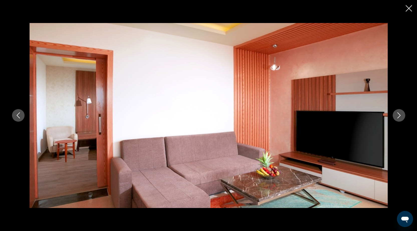
click at [396, 117] on icon "Next image" at bounding box center [399, 115] width 6 height 6
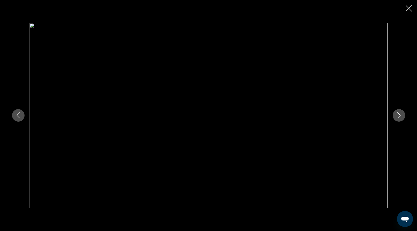
click at [396, 117] on icon "Next image" at bounding box center [399, 115] width 6 height 6
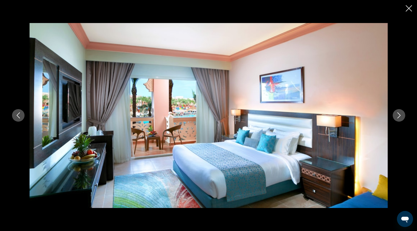
click at [396, 117] on icon "Next image" at bounding box center [399, 115] width 6 height 6
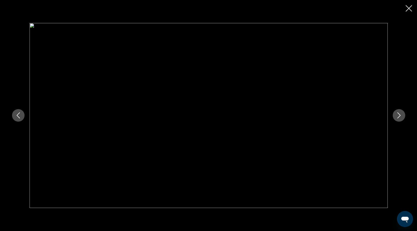
click at [410, 7] on icon "Close slideshow" at bounding box center [408, 8] width 6 height 6
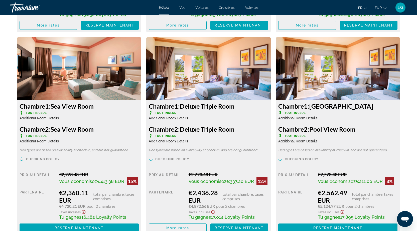
scroll to position [876, 0]
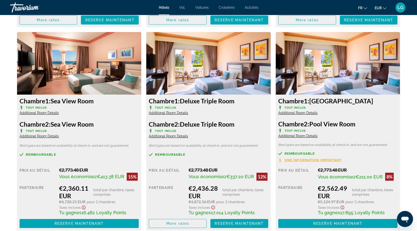
click at [180, 114] on span "Additional Room Details" at bounding box center [168, 113] width 39 height 4
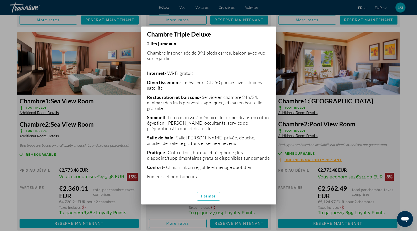
scroll to position [102, 0]
click at [206, 196] on font "Fermer" at bounding box center [208, 196] width 15 height 4
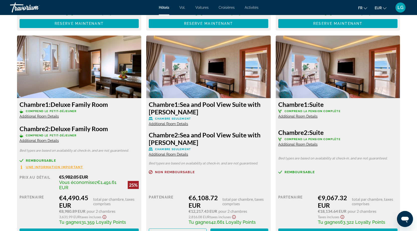
scroll to position [2329, 0]
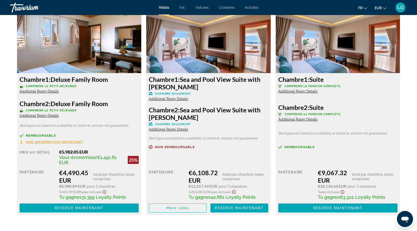
click at [174, 101] on span "Additional Room Details" at bounding box center [168, 99] width 39 height 4
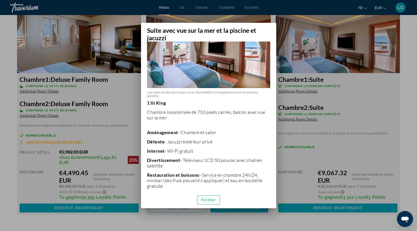
scroll to position [0, 0]
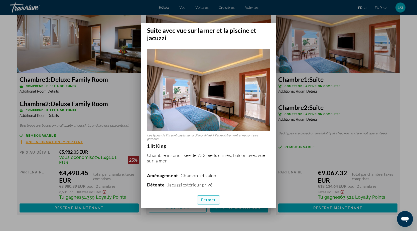
click at [209, 199] on font "Fermer" at bounding box center [208, 200] width 15 height 4
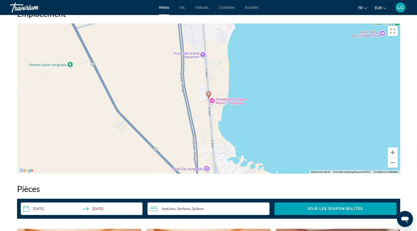
scroll to position [302, 0]
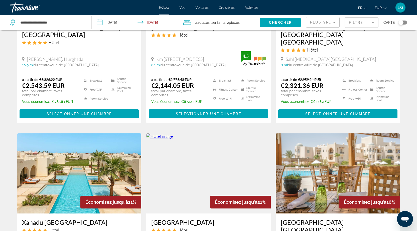
scroll to position [576, 0]
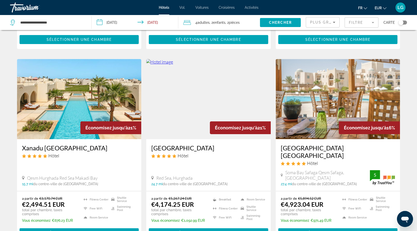
click at [179, 110] on img "Contenu principal" at bounding box center [208, 99] width 124 height 80
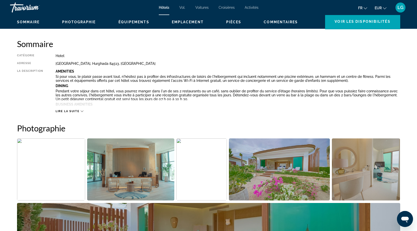
scroll to position [200, 0]
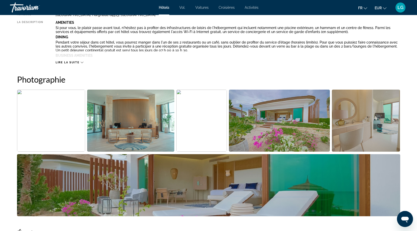
click at [51, 136] on img "Open full-screen image slider" at bounding box center [51, 121] width 68 height 62
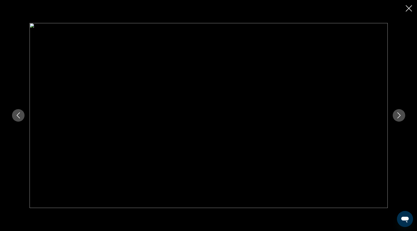
click at [399, 114] on icon "Next image" at bounding box center [399, 115] width 6 height 6
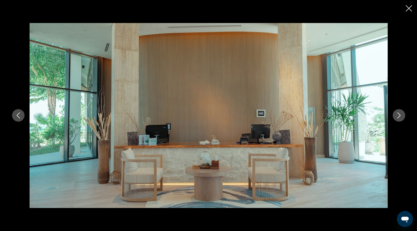
click at [399, 114] on icon "Next image" at bounding box center [399, 115] width 6 height 6
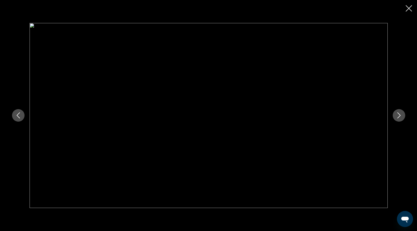
click at [399, 114] on icon "Next image" at bounding box center [399, 115] width 6 height 6
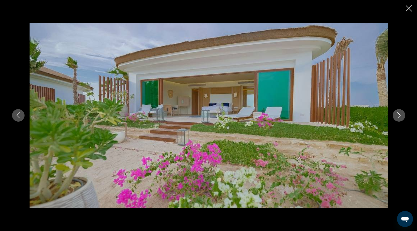
click at [399, 114] on icon "Next image" at bounding box center [399, 115] width 6 height 6
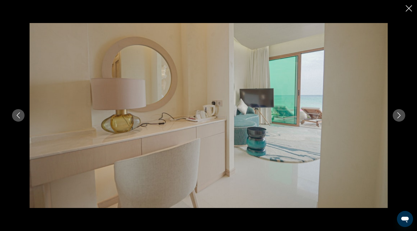
click at [399, 114] on icon "Next image" at bounding box center [399, 115] width 6 height 6
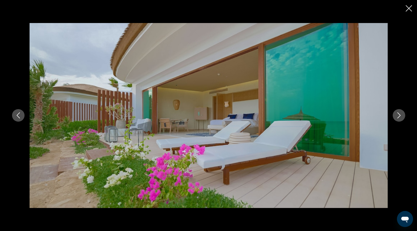
click at [399, 114] on icon "Next image" at bounding box center [399, 115] width 6 height 6
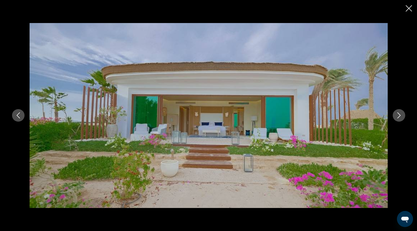
click at [399, 114] on icon "Next image" at bounding box center [399, 115] width 6 height 6
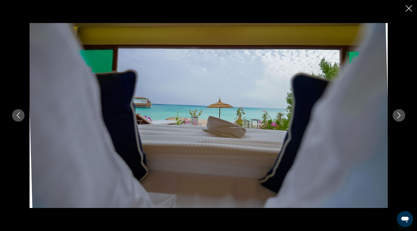
click at [399, 114] on icon "Next image" at bounding box center [399, 115] width 6 height 6
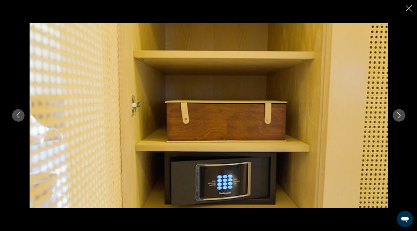
click at [399, 114] on icon "Next image" at bounding box center [399, 115] width 6 height 6
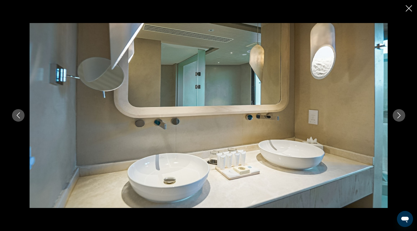
click at [399, 114] on icon "Next image" at bounding box center [399, 115] width 6 height 6
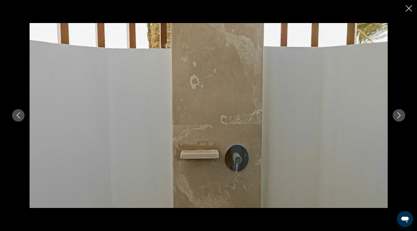
click at [399, 114] on icon "Next image" at bounding box center [399, 115] width 6 height 6
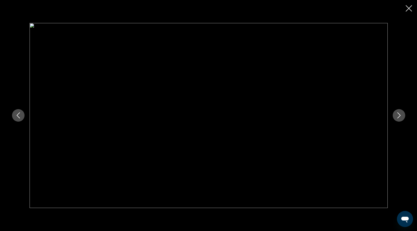
click at [399, 114] on icon "Next image" at bounding box center [399, 115] width 6 height 6
click at [402, 119] on button "Next image" at bounding box center [398, 115] width 13 height 13
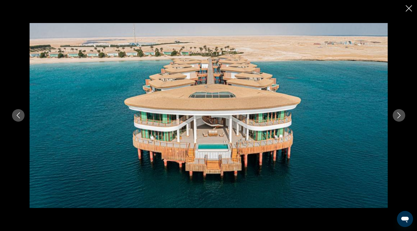
click at [402, 119] on button "Next image" at bounding box center [398, 115] width 13 height 13
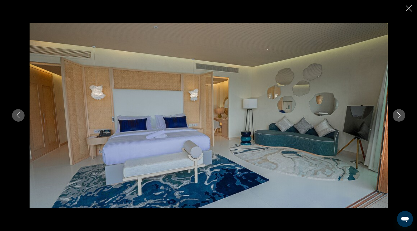
click at [402, 119] on button "Next image" at bounding box center [398, 115] width 13 height 13
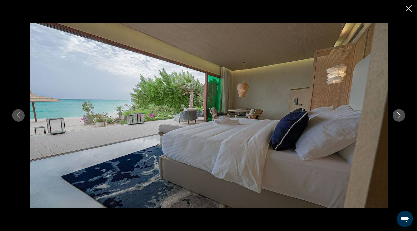
click at [402, 119] on button "Next image" at bounding box center [398, 115] width 13 height 13
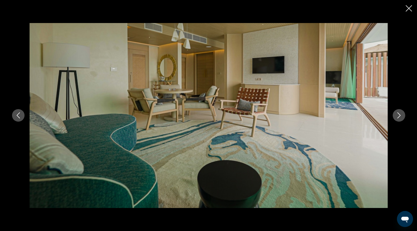
click at [402, 119] on button "Next image" at bounding box center [398, 115] width 13 height 13
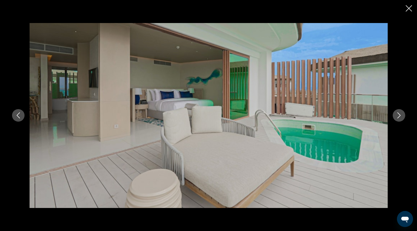
click at [402, 119] on button "Next image" at bounding box center [398, 115] width 13 height 13
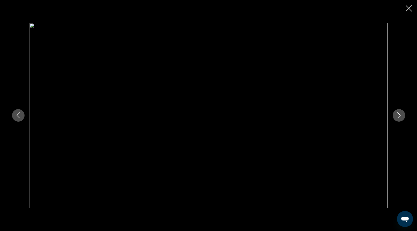
click at [402, 119] on button "Next image" at bounding box center [398, 115] width 13 height 13
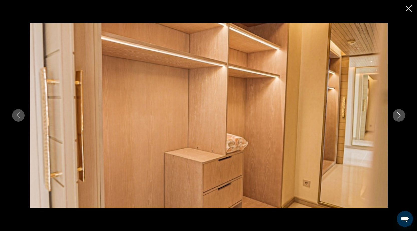
click at [402, 119] on button "Next image" at bounding box center [398, 115] width 13 height 13
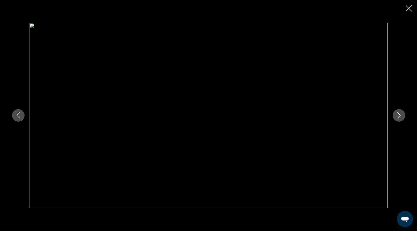
click at [409, 8] on icon "Close slideshow" at bounding box center [408, 8] width 6 height 6
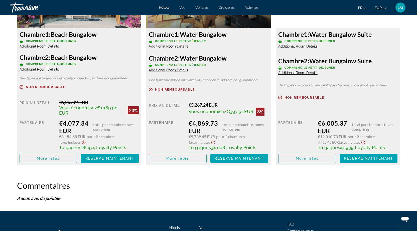
scroll to position [734, 0]
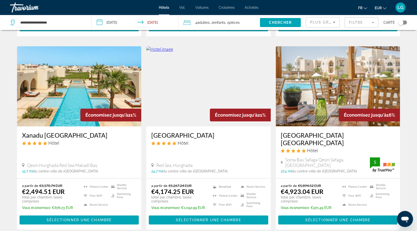
scroll to position [526, 0]
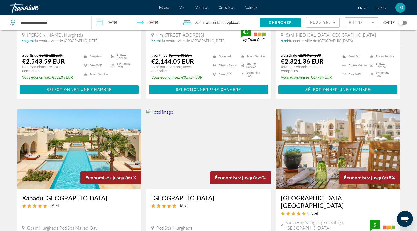
click at [112, 133] on img "Contenu principal" at bounding box center [79, 149] width 124 height 80
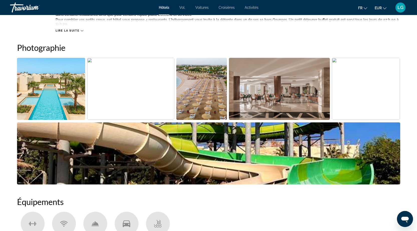
scroll to position [250, 0]
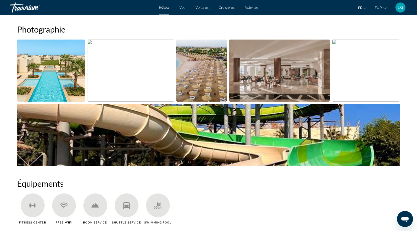
click at [236, 149] on img "Open full-screen image slider" at bounding box center [208, 135] width 383 height 62
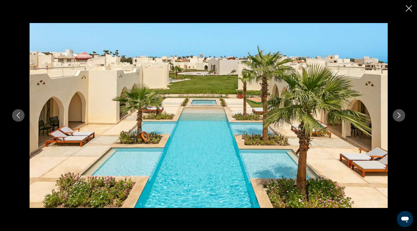
click at [405, 118] on div "prev next" at bounding box center [208, 115] width 403 height 185
click at [399, 116] on icon "Next image" at bounding box center [399, 115] width 6 height 6
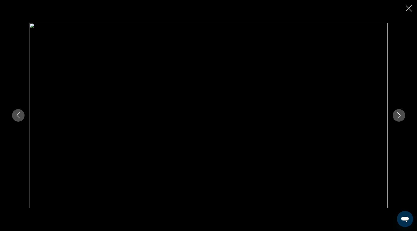
click at [399, 116] on icon "Next image" at bounding box center [399, 115] width 6 height 6
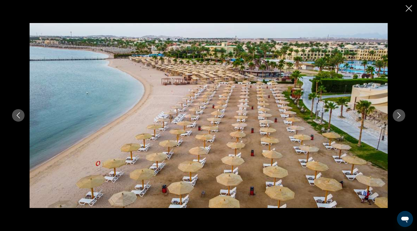
click at [399, 116] on icon "Next image" at bounding box center [399, 115] width 6 height 6
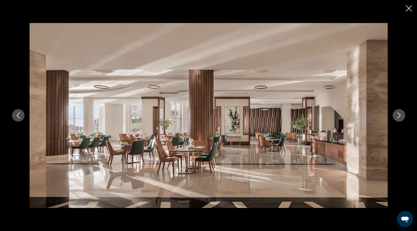
click at [399, 116] on icon "Next image" at bounding box center [399, 115] width 6 height 6
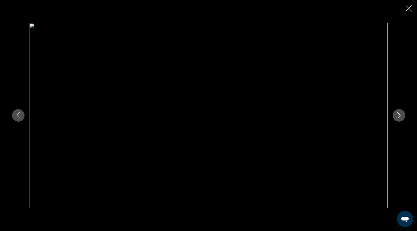
click at [399, 116] on icon "Next image" at bounding box center [399, 115] width 6 height 6
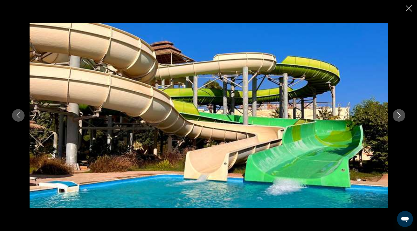
click at [399, 116] on icon "Next image" at bounding box center [399, 115] width 6 height 6
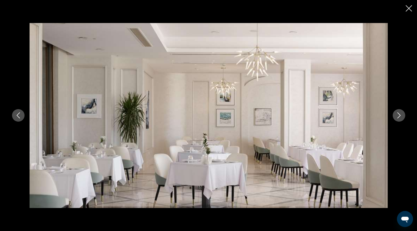
click at [399, 116] on icon "Next image" at bounding box center [399, 115] width 6 height 6
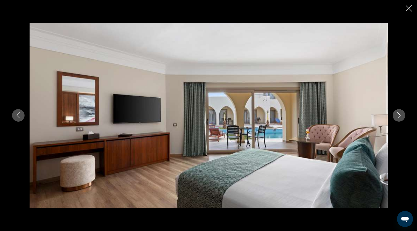
click at [399, 116] on icon "Next image" at bounding box center [399, 115] width 6 height 6
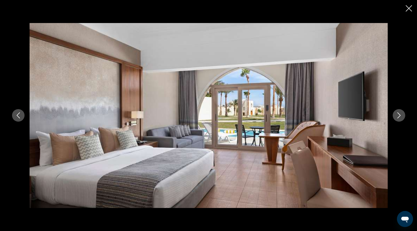
click at [407, 9] on icon "Close slideshow" at bounding box center [408, 8] width 6 height 6
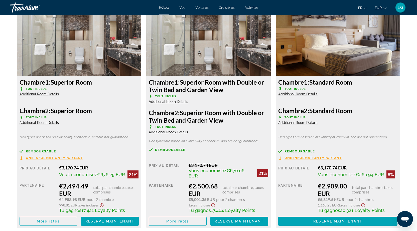
scroll to position [701, 0]
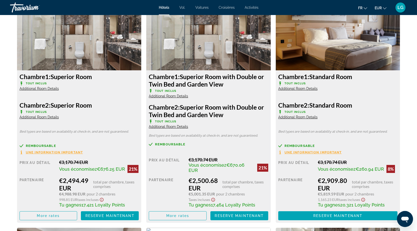
click at [161, 95] on span "Additional Room Details" at bounding box center [168, 96] width 39 height 4
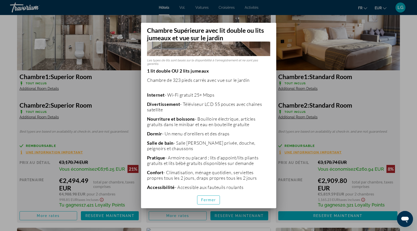
scroll to position [98, 0]
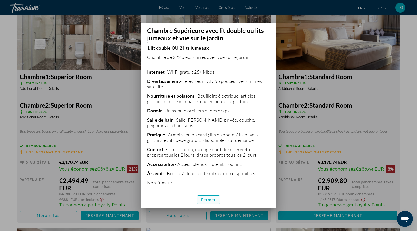
click at [211, 197] on span "button" at bounding box center [208, 200] width 23 height 12
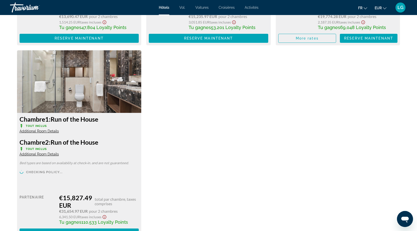
scroll to position [2700, 0]
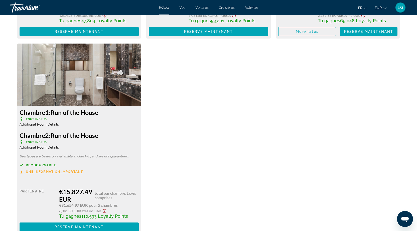
click at [46, 124] on span "Additional Room Details" at bounding box center [39, 124] width 39 height 4
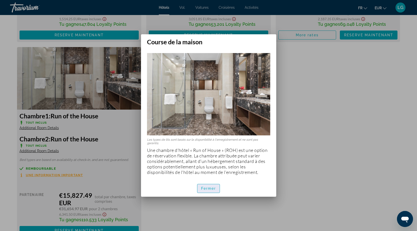
click at [207, 187] on font "Fermer" at bounding box center [208, 188] width 15 height 4
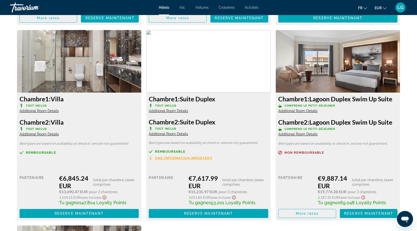
scroll to position [2525, 0]
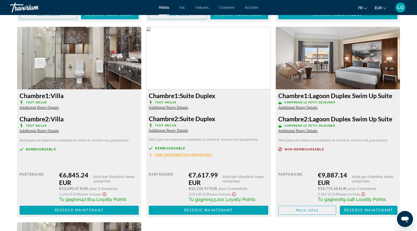
click at [306, 107] on span "Additional Room Details" at bounding box center [297, 108] width 39 height 4
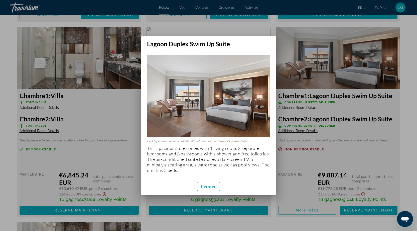
scroll to position [0, 0]
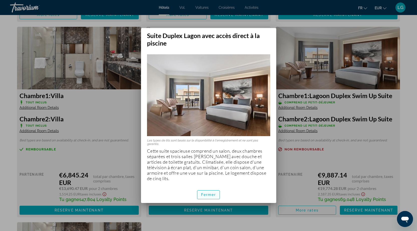
click at [214, 193] on font "Fermer" at bounding box center [208, 195] width 15 height 4
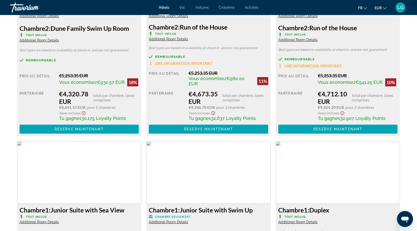
scroll to position [2149, 0]
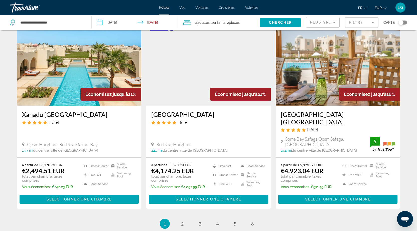
scroll to position [624, 0]
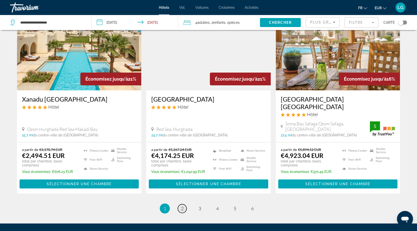
click at [180, 204] on link "page 2" at bounding box center [182, 208] width 9 height 9
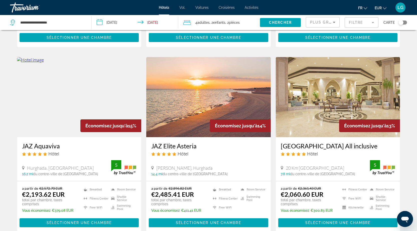
scroll to position [200, 0]
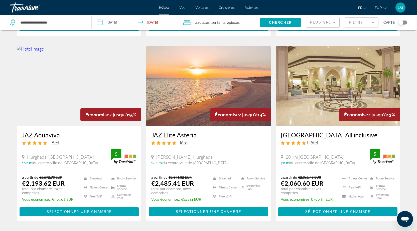
click at [211, 74] on img "Contenu principal" at bounding box center [208, 86] width 124 height 80
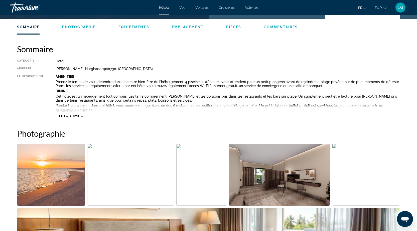
scroll to position [150, 0]
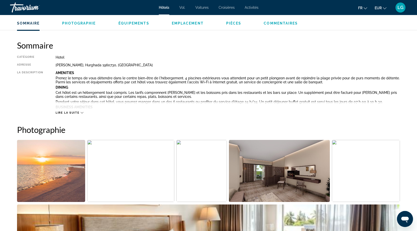
click at [51, 164] on img "Open full-screen image slider" at bounding box center [51, 171] width 68 height 62
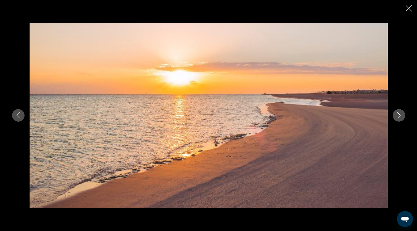
click at [399, 114] on icon "Next image" at bounding box center [399, 115] width 6 height 6
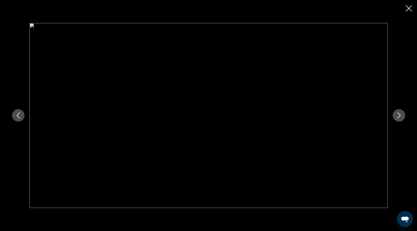
click at [399, 114] on icon "Next image" at bounding box center [399, 115] width 6 height 6
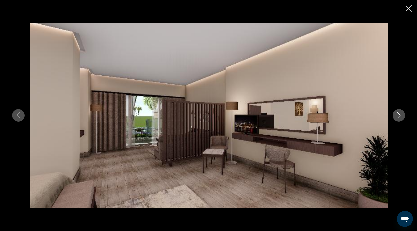
click at [399, 114] on icon "Next image" at bounding box center [399, 115] width 6 height 6
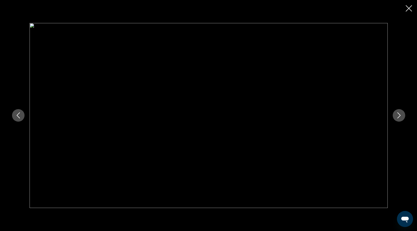
click at [399, 114] on icon "Next image" at bounding box center [399, 115] width 6 height 6
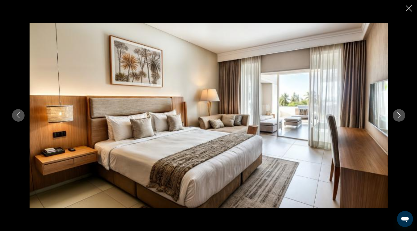
click at [399, 114] on icon "Next image" at bounding box center [399, 115] width 6 height 6
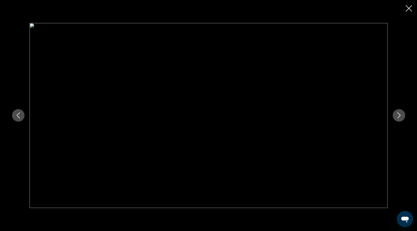
click at [399, 114] on icon "Next image" at bounding box center [399, 115] width 6 height 6
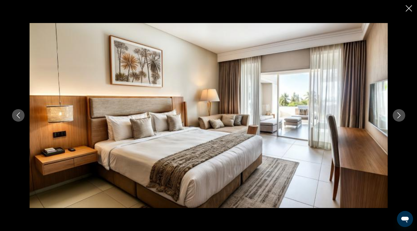
click at [399, 114] on icon "Next image" at bounding box center [399, 115] width 6 height 6
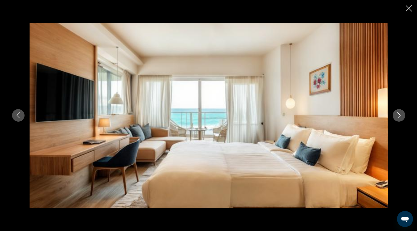
click at [399, 114] on icon "Next image" at bounding box center [399, 115] width 6 height 6
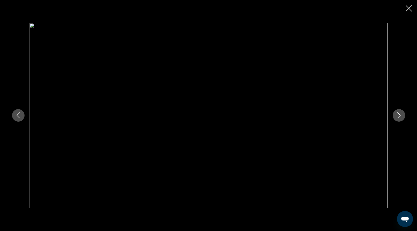
click at [399, 114] on icon "Next image" at bounding box center [399, 115] width 6 height 6
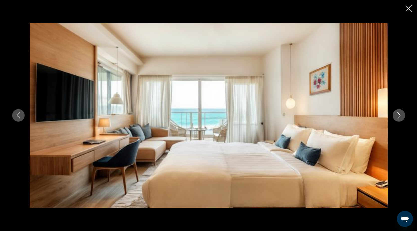
click at [399, 114] on icon "Next image" at bounding box center [399, 115] width 6 height 6
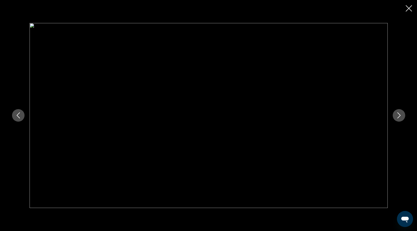
click at [399, 114] on icon "Next image" at bounding box center [399, 115] width 6 height 6
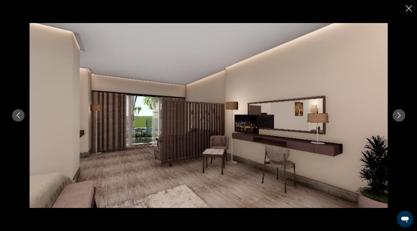
click at [399, 114] on icon "Next image" at bounding box center [399, 115] width 6 height 6
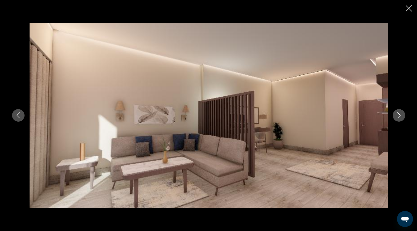
click at [399, 114] on icon "Next image" at bounding box center [399, 115] width 6 height 6
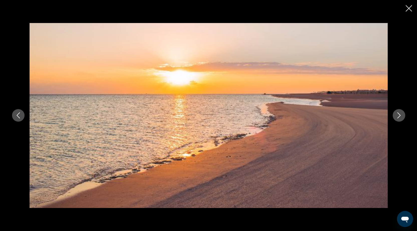
click at [399, 114] on icon "Next image" at bounding box center [399, 115] width 6 height 6
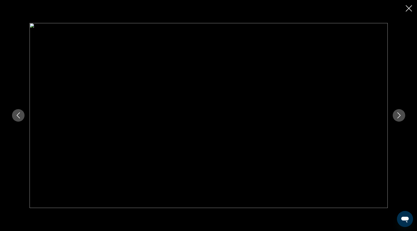
click at [399, 114] on icon "Next image" at bounding box center [399, 115] width 6 height 6
click at [407, 11] on icon "Close slideshow" at bounding box center [408, 8] width 6 height 6
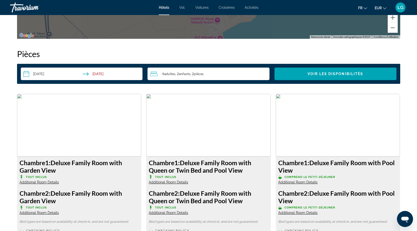
scroll to position [676, 0]
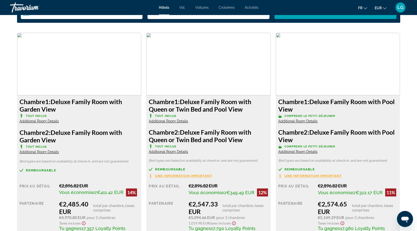
click at [193, 176] on span "Une information important" at bounding box center [183, 175] width 57 height 3
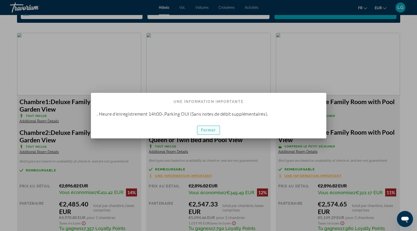
click at [211, 128] on font "Fermer" at bounding box center [208, 130] width 15 height 4
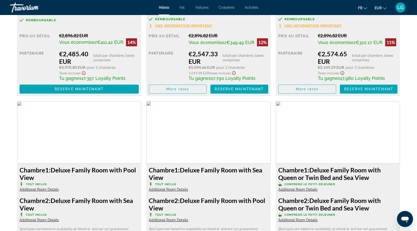
scroll to position [701, 0]
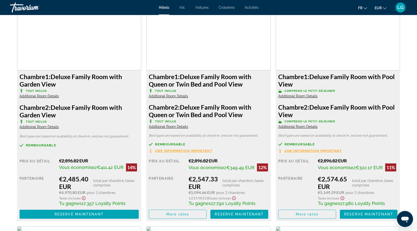
click at [177, 96] on span "Additional Room Details" at bounding box center [168, 96] width 39 height 4
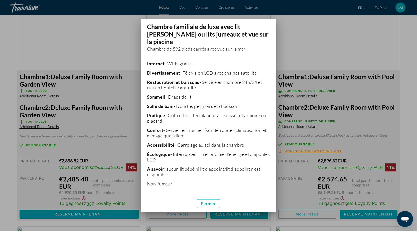
scroll to position [0, 0]
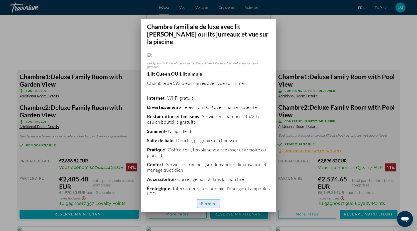
click at [214, 202] on font "Fermer" at bounding box center [208, 204] width 15 height 4
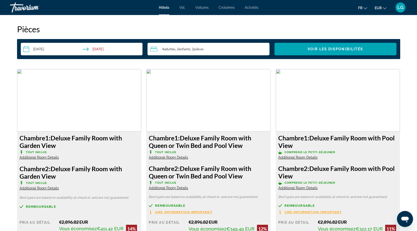
scroll to position [576, 0]
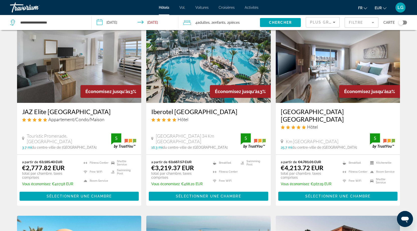
scroll to position [400, 0]
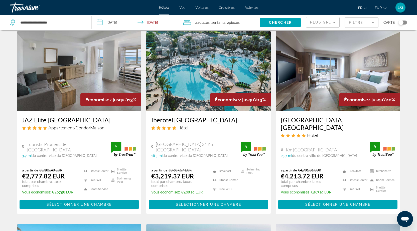
click at [195, 85] on img "Contenu principal" at bounding box center [208, 71] width 124 height 80
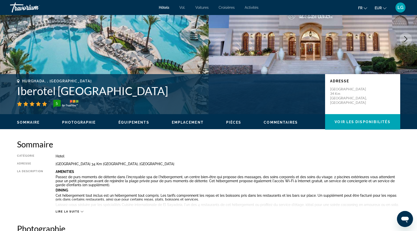
scroll to position [150, 0]
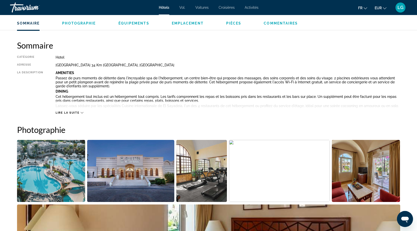
click at [61, 168] on img "Open full-screen image slider" at bounding box center [51, 171] width 68 height 62
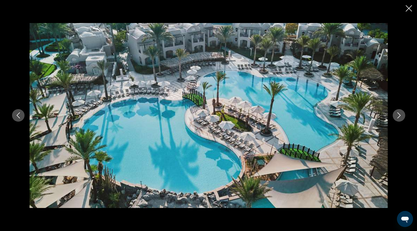
click at [397, 114] on icon "Next image" at bounding box center [399, 115] width 6 height 6
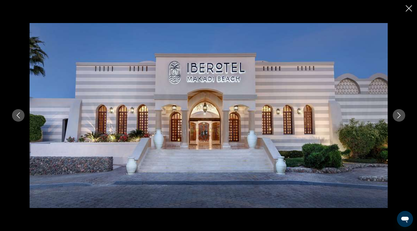
click at [397, 114] on icon "Next image" at bounding box center [399, 115] width 6 height 6
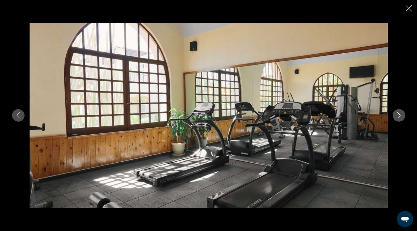
click at [396, 114] on icon "Next image" at bounding box center [399, 115] width 6 height 6
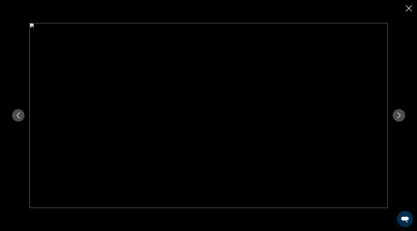
click at [396, 114] on icon "Next image" at bounding box center [399, 115] width 6 height 6
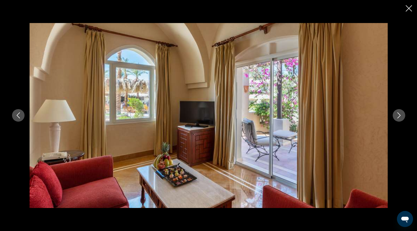
click at [395, 115] on button "Next image" at bounding box center [398, 115] width 13 height 13
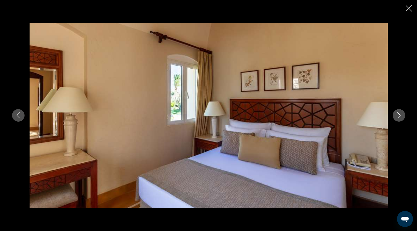
click at [394, 115] on button "Next image" at bounding box center [398, 115] width 13 height 13
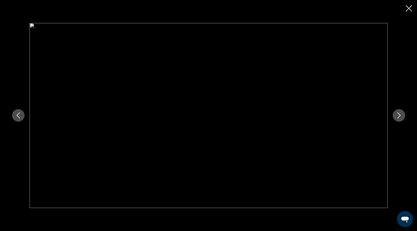
click at [394, 115] on button "Next image" at bounding box center [398, 115] width 13 height 13
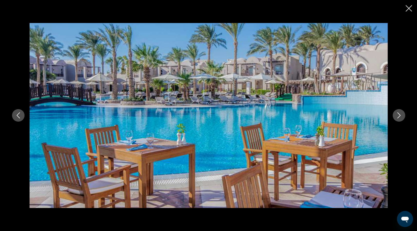
click at [393, 116] on button "Next image" at bounding box center [398, 115] width 13 height 13
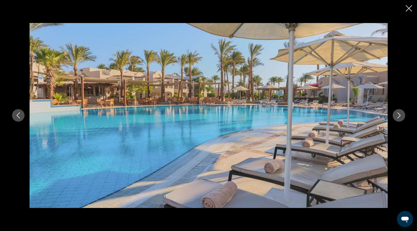
click at [393, 116] on button "Next image" at bounding box center [398, 115] width 13 height 13
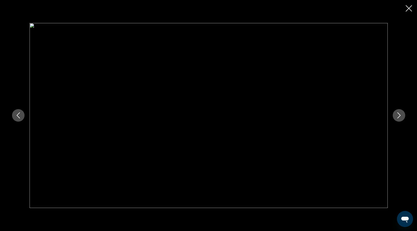
click at [393, 116] on button "Next image" at bounding box center [398, 115] width 13 height 13
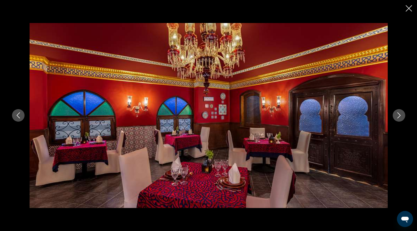
click at [392, 117] on button "Next image" at bounding box center [398, 115] width 13 height 13
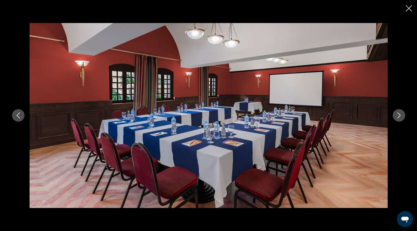
click at [392, 117] on button "Next image" at bounding box center [398, 115] width 13 height 13
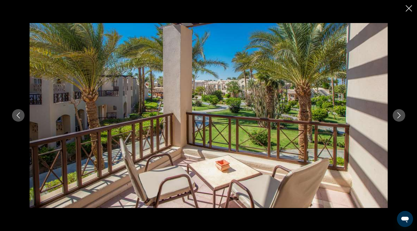
click at [404, 4] on div "prev next" at bounding box center [208, 115] width 417 height 231
click at [408, 8] on icon "Close slideshow" at bounding box center [408, 8] width 6 height 6
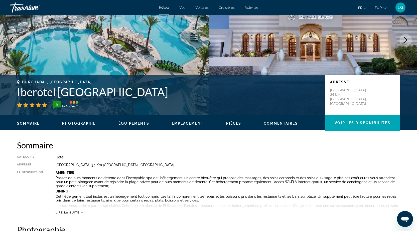
scroll to position [0, 0]
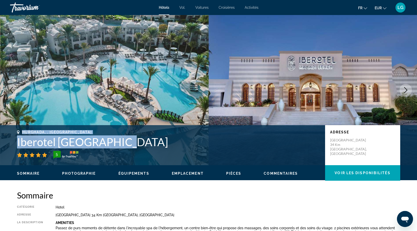
drag, startPoint x: 23, startPoint y: 130, endPoint x: 129, endPoint y: 147, distance: 106.9
click at [129, 147] on div "Hurghada, , [GEOGRAPHIC_DATA] Iberotel [GEOGRAPHIC_DATA] 5" at bounding box center [168, 144] width 303 height 29
copy div "Hurghada, , [GEOGRAPHIC_DATA] Iberotel [GEOGRAPHIC_DATA]"
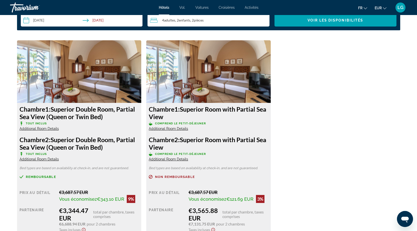
scroll to position [676, 0]
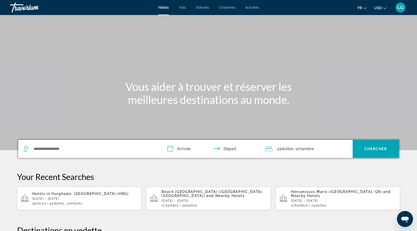
click at [184, 149] on input "**********" at bounding box center [212, 150] width 100 height 20
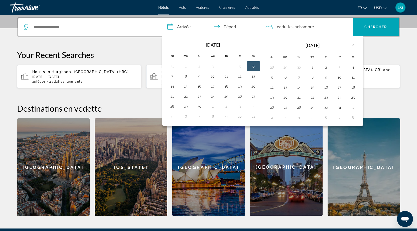
scroll to position [122, 0]
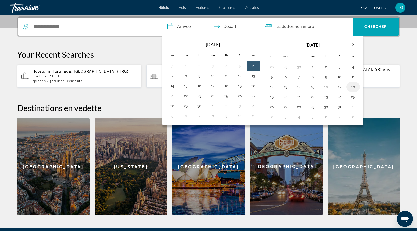
click at [354, 87] on button "18" at bounding box center [353, 86] width 8 height 7
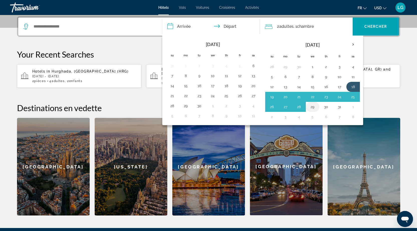
click at [312, 106] on button "29" at bounding box center [312, 106] width 8 height 7
type input "**********"
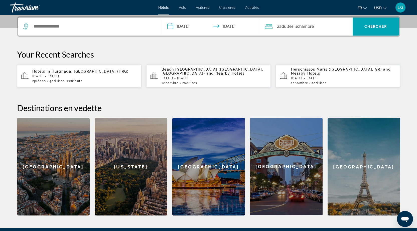
click at [283, 28] on span "Adultes" at bounding box center [286, 26] width 14 height 5
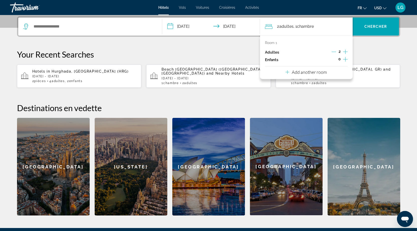
click at [218, 47] on div "**********" at bounding box center [208, 115] width 403 height 199
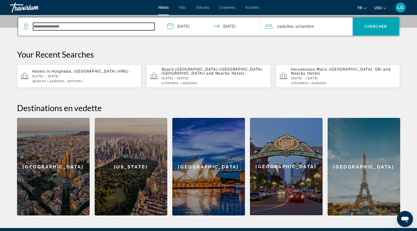
click at [45, 25] on input "Search widget" at bounding box center [93, 27] width 121 height 8
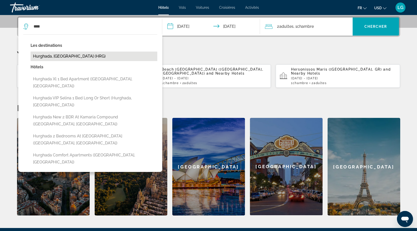
click at [53, 55] on button "Hurghada, [GEOGRAPHIC_DATA] (HRG)" at bounding box center [94, 57] width 127 height 10
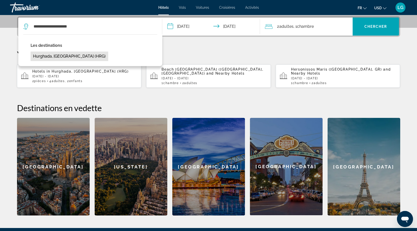
click at [56, 56] on button "Hurghada, [GEOGRAPHIC_DATA] (HRG)" at bounding box center [70, 57] width 78 height 10
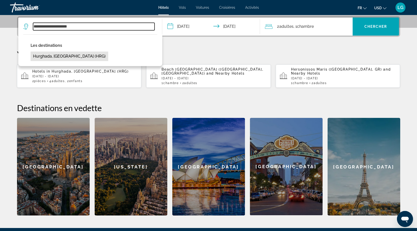
type input "**********"
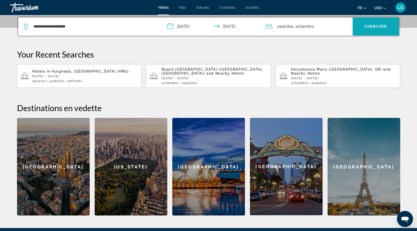
click at [382, 29] on span "Search widget" at bounding box center [375, 27] width 46 height 12
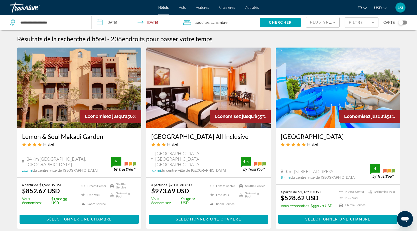
click at [361, 22] on mat-form-field "Filtre" at bounding box center [361, 22] width 34 height 11
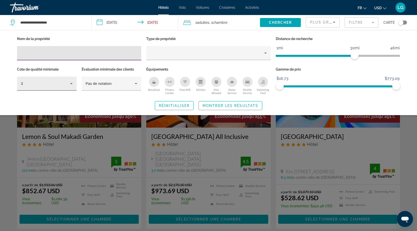
click at [72, 81] on icon "Hotel Filters" at bounding box center [71, 84] width 6 height 6
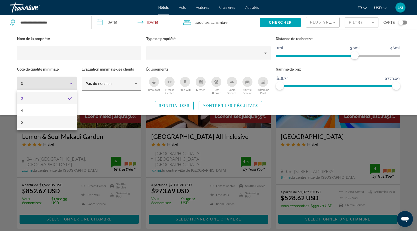
click at [39, 124] on mat-option "5" at bounding box center [47, 122] width 60 height 12
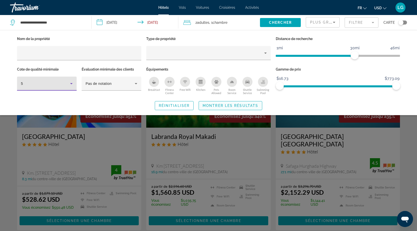
click at [232, 104] on span "Montrer les résultats" at bounding box center [230, 106] width 56 height 4
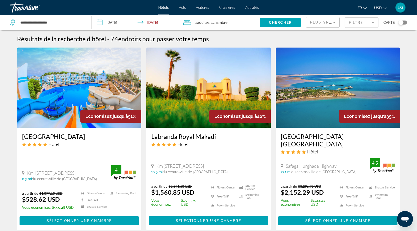
click at [382, 7] on button "USD USD ($) MXN (Mex$) CAD (Can$) GBP (£) EUR (€) AUD (A$) NZD (NZ$) CNY (CN¥)" at bounding box center [380, 7] width 12 height 7
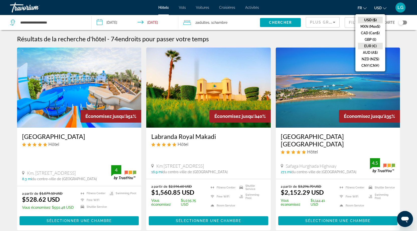
click at [368, 45] on button "EUR (€)" at bounding box center [370, 46] width 25 height 7
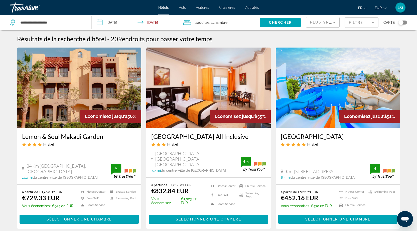
click at [375, 24] on mat-form-field "Filtre" at bounding box center [361, 22] width 34 height 11
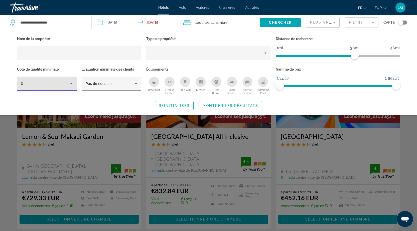
click at [70, 85] on icon "Hotel Filters" at bounding box center [71, 84] width 6 height 6
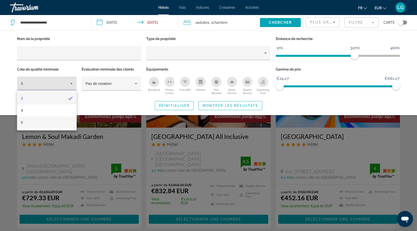
click at [27, 124] on mat-option "5" at bounding box center [47, 122] width 60 height 12
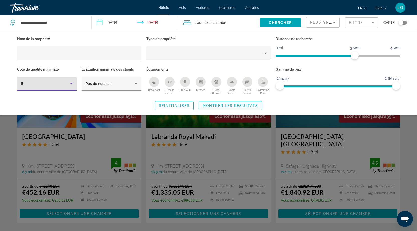
click at [222, 104] on span "Montrer les résultats" at bounding box center [230, 106] width 56 height 4
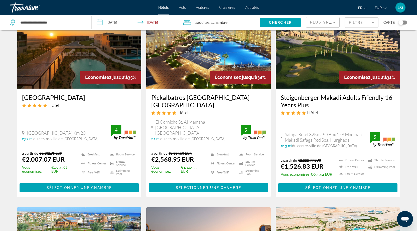
scroll to position [225, 0]
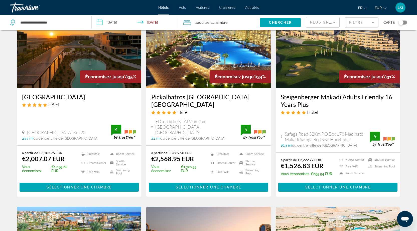
click at [184, 93] on h3 "Pickalbatros [GEOGRAPHIC_DATA] [GEOGRAPHIC_DATA]" at bounding box center [208, 100] width 114 height 15
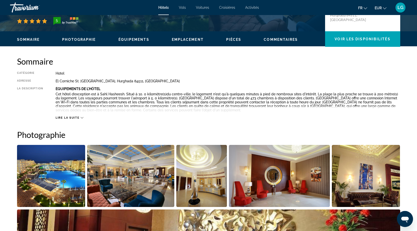
scroll to position [9, 0]
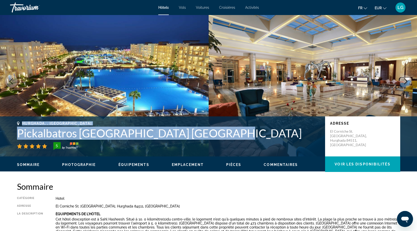
drag, startPoint x: 23, startPoint y: 123, endPoint x: 228, endPoint y: 132, distance: 204.7
click at [228, 132] on div "Hurghada, , Egypt Pickalbatros White Beach Resort Hurghada 5" at bounding box center [168, 135] width 303 height 29
copy div "Hurghada, , Egypt Pickalbatros White Beach Resort Hurghada"
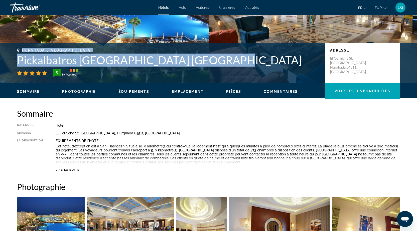
scroll to position [0, 0]
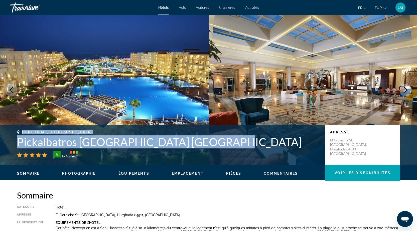
click at [397, 9] on span "LG" at bounding box center [400, 7] width 6 height 5
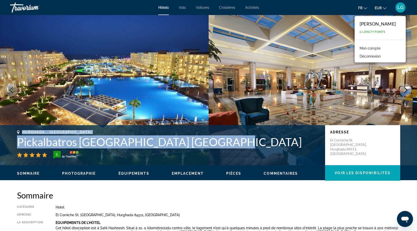
click at [373, 56] on button "Déconnexion" at bounding box center [370, 56] width 26 height 7
